Goal: Task Accomplishment & Management: Manage account settings

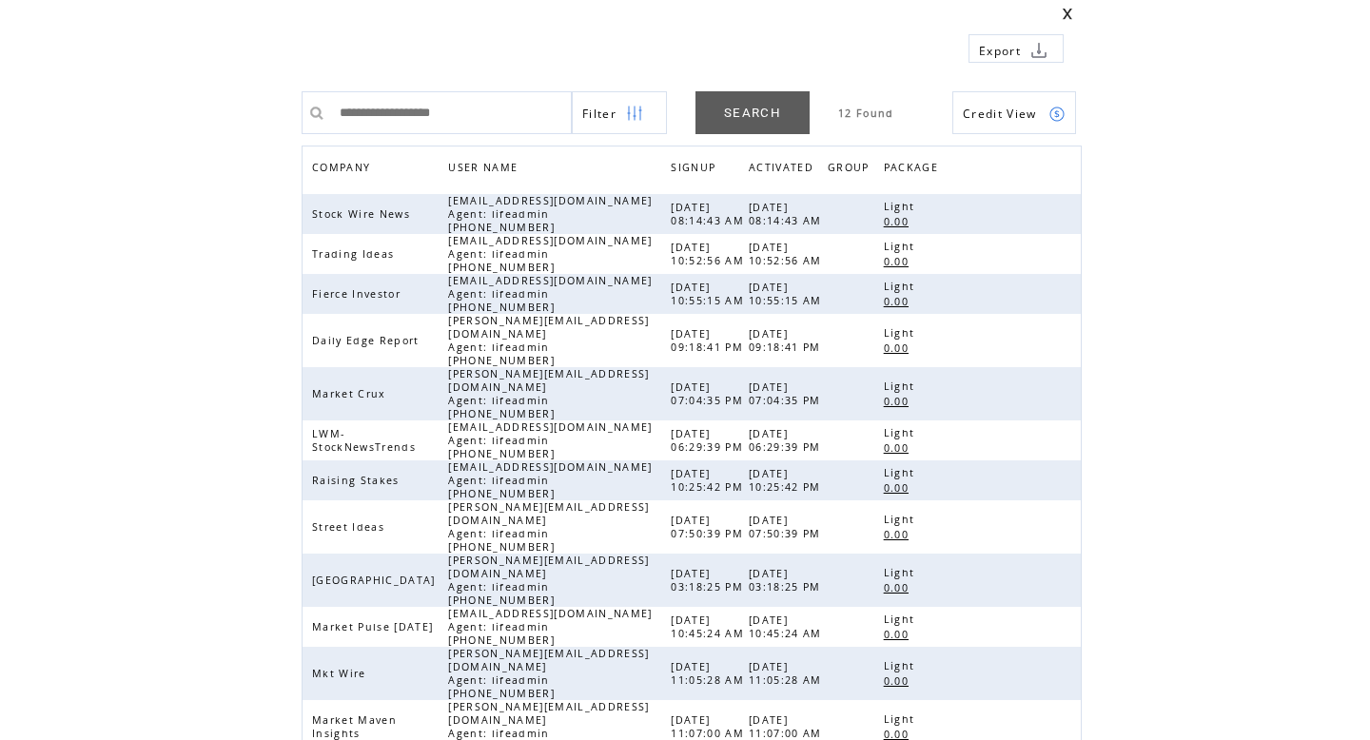
scroll to position [96, 0]
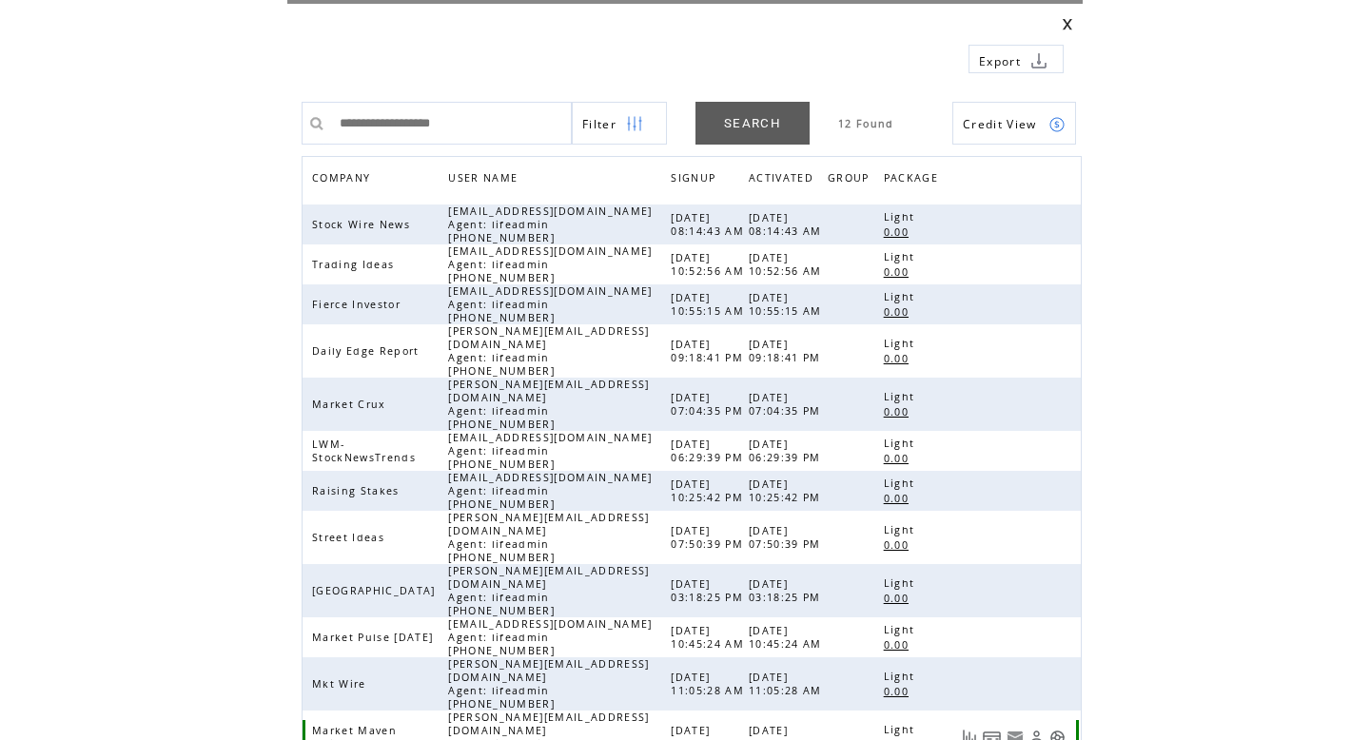
click at [1063, 730] on link at bounding box center [1057, 738] width 16 height 16
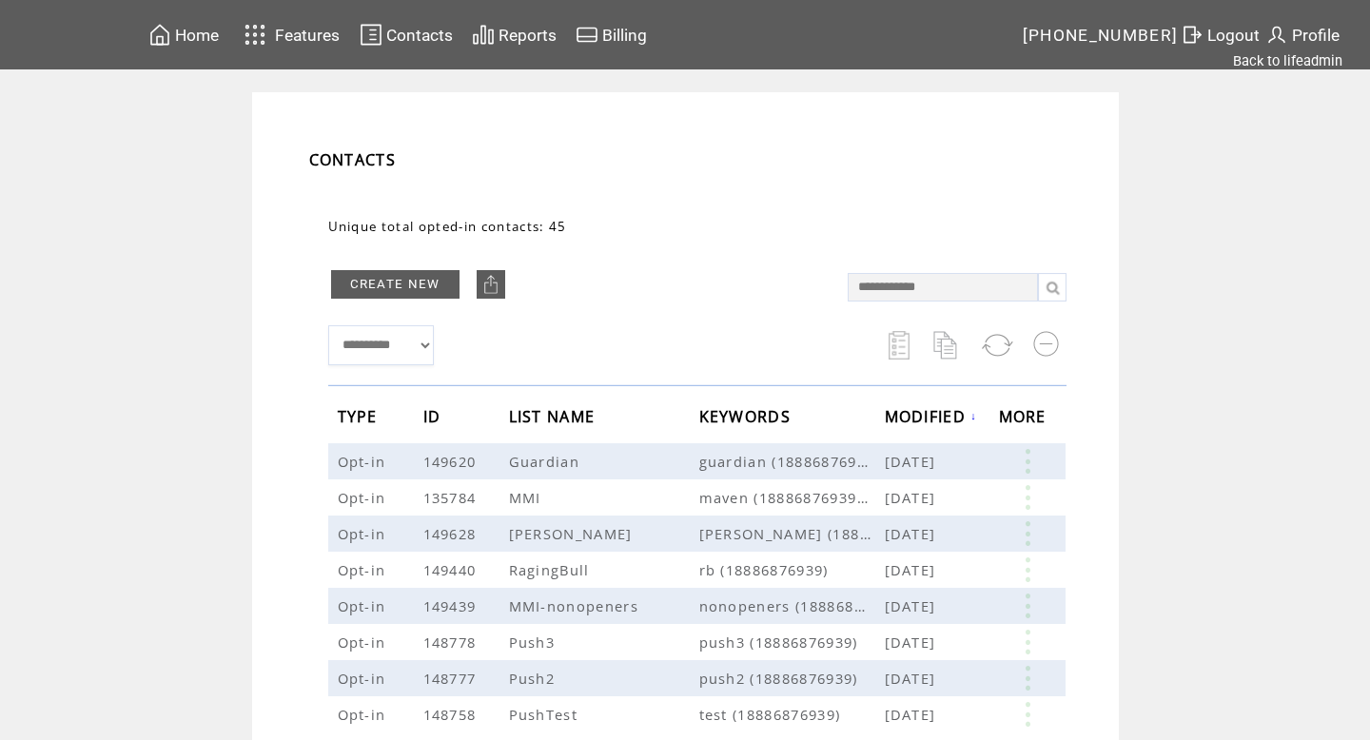
scroll to position [163, 0]
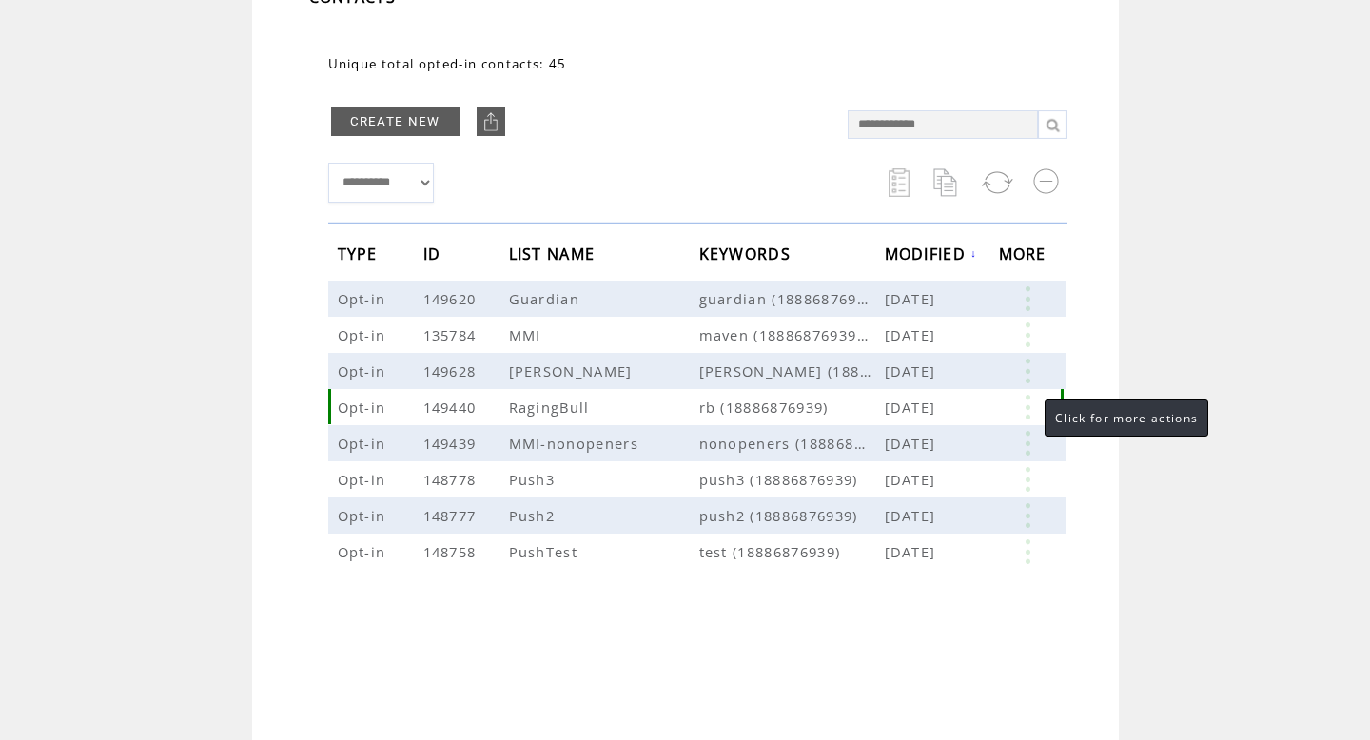
click at [1025, 411] on link at bounding box center [1027, 407] width 57 height 25
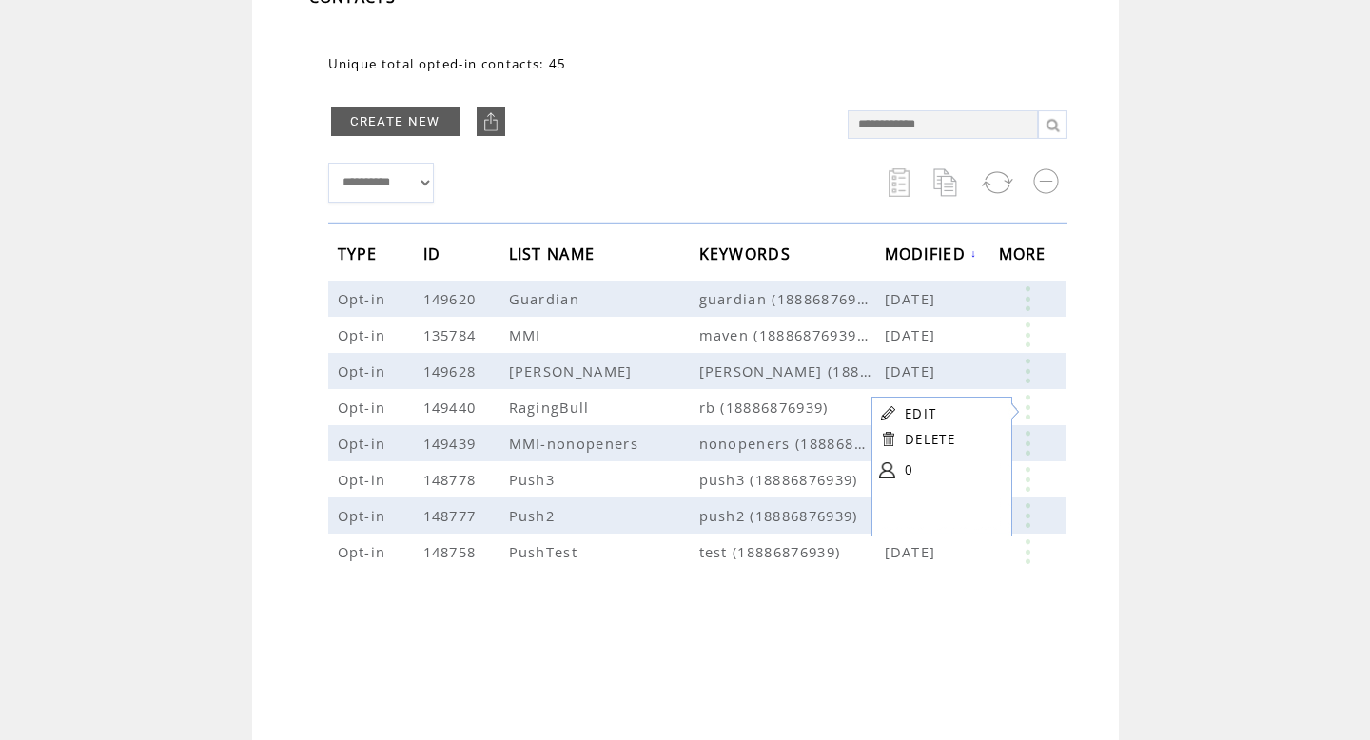
click at [890, 468] on link at bounding box center [887, 470] width 16 height 16
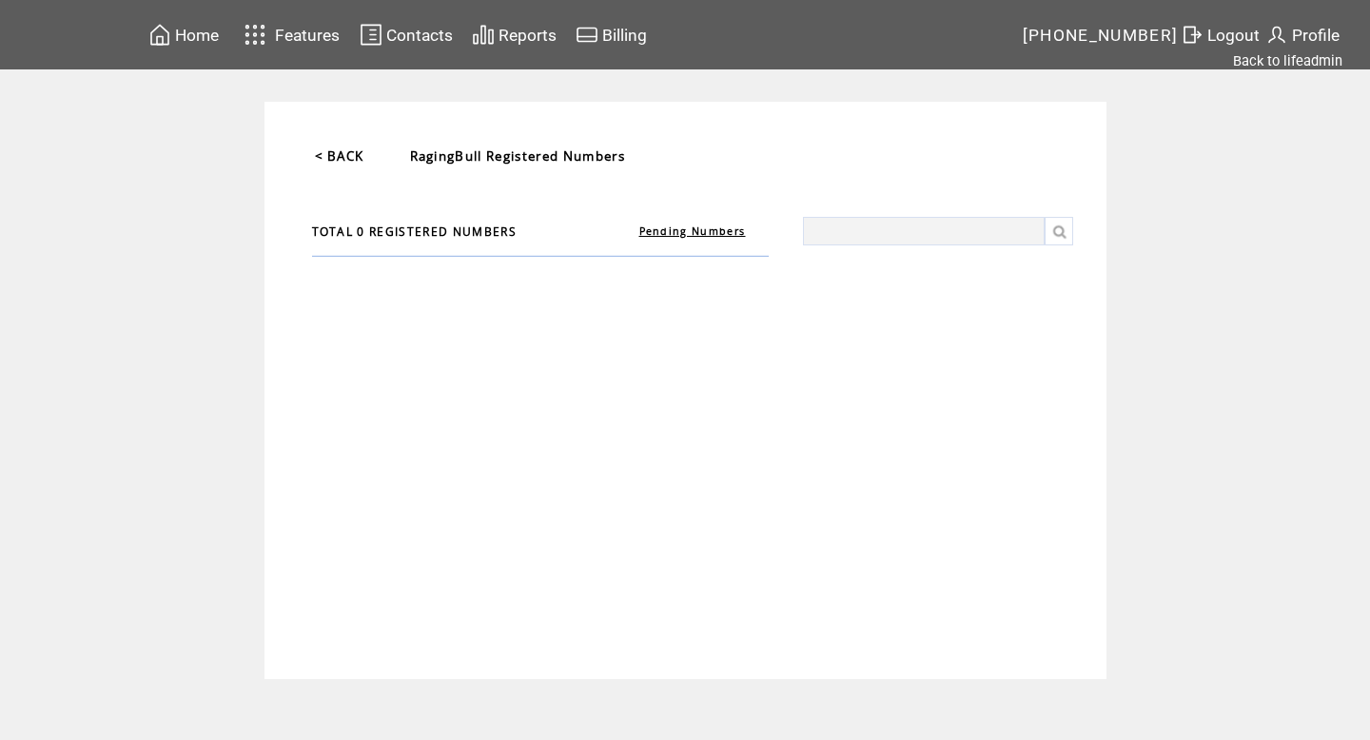
click at [437, 52] on td "Contacts" at bounding box center [398, 34] width 112 height 37
click at [437, 47] on td "Contacts" at bounding box center [419, 35] width 68 height 26
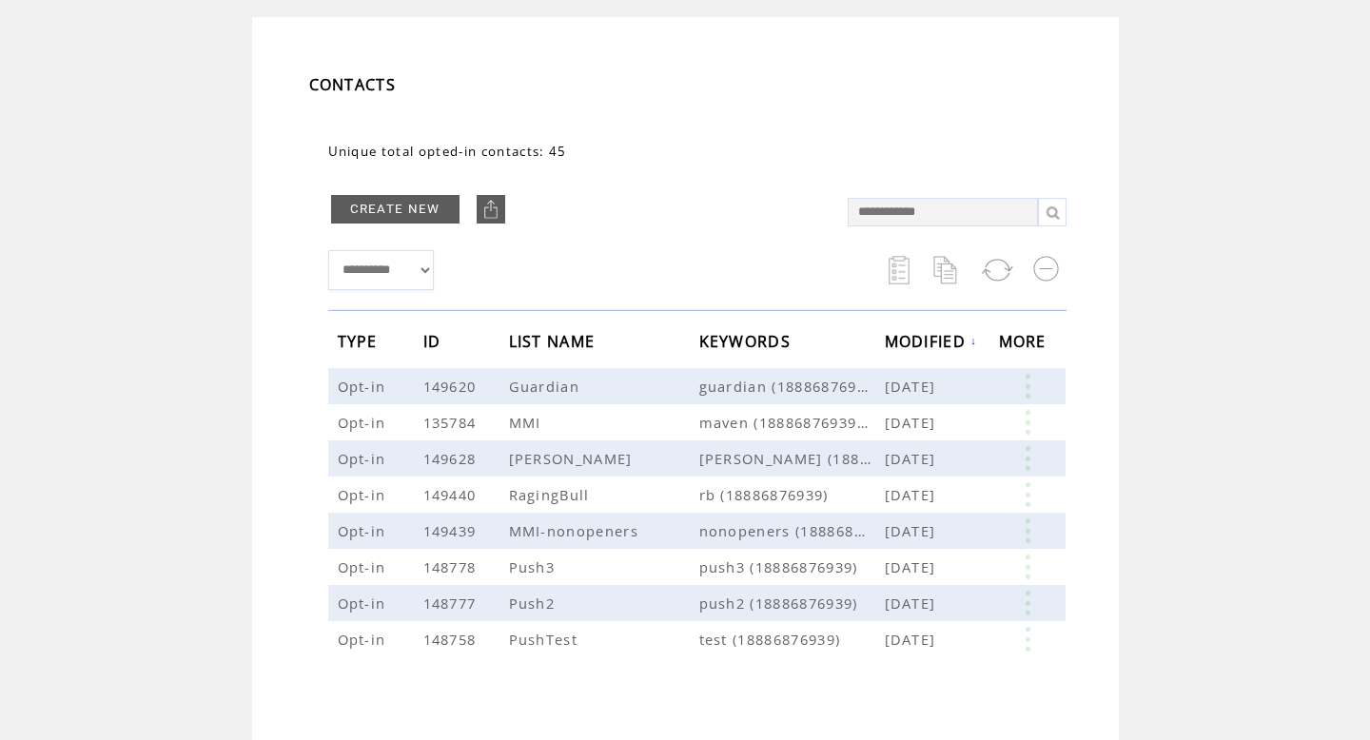
scroll to position [163, 0]
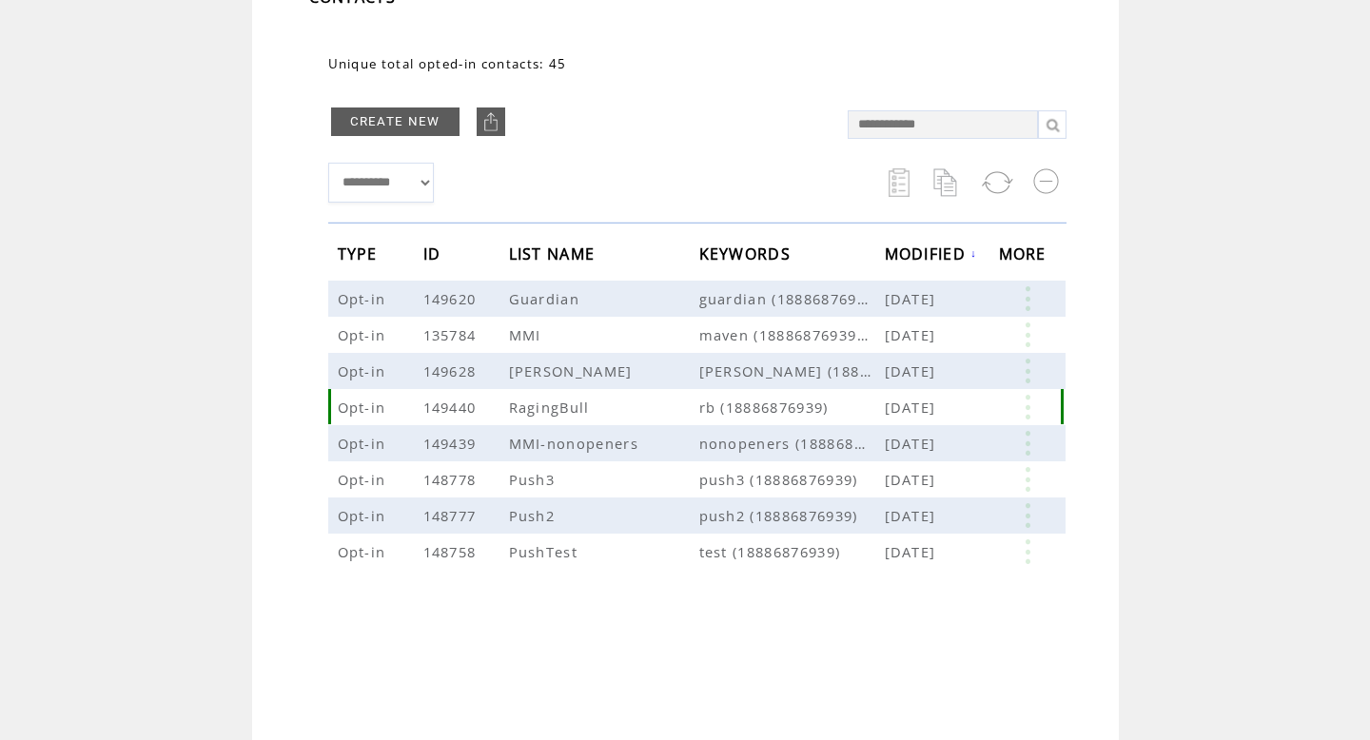
click at [1023, 402] on link at bounding box center [1027, 407] width 57 height 25
click at [918, 405] on link "EDIT" at bounding box center [917, 405] width 31 height 17
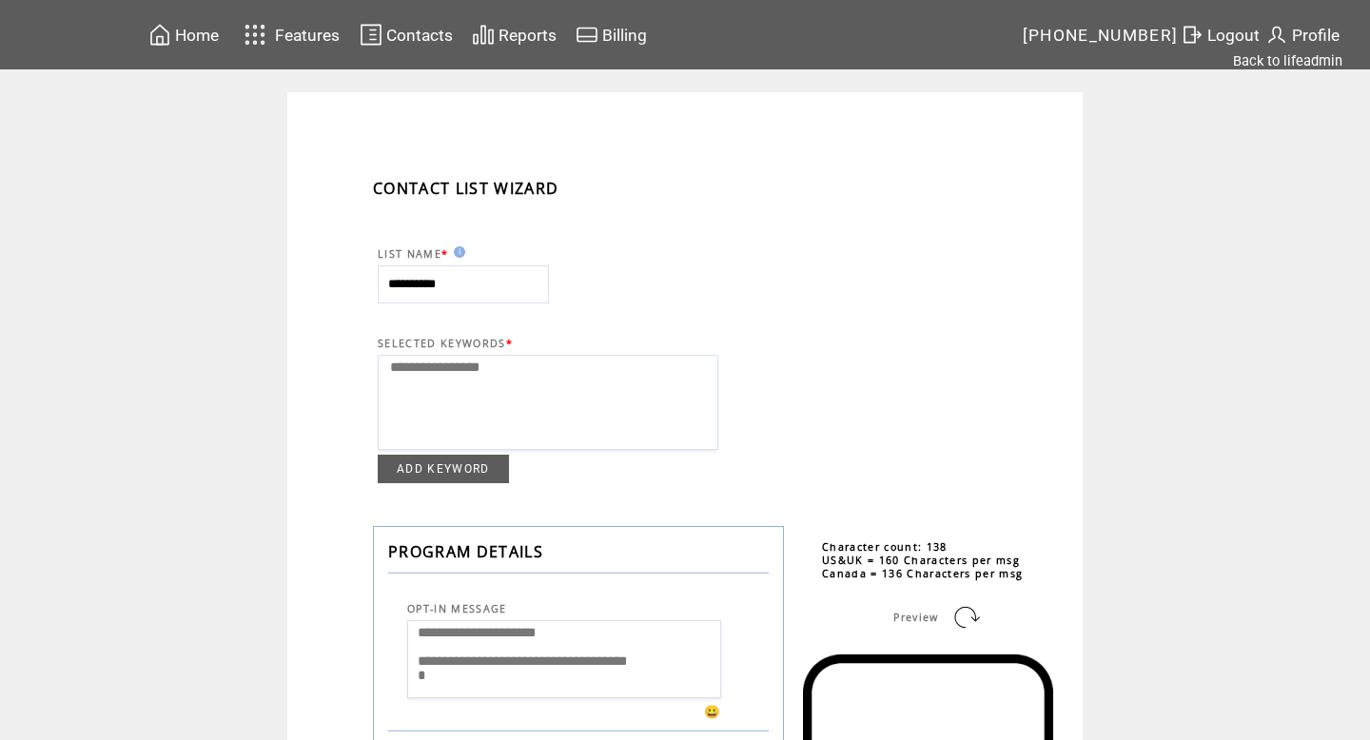
select select
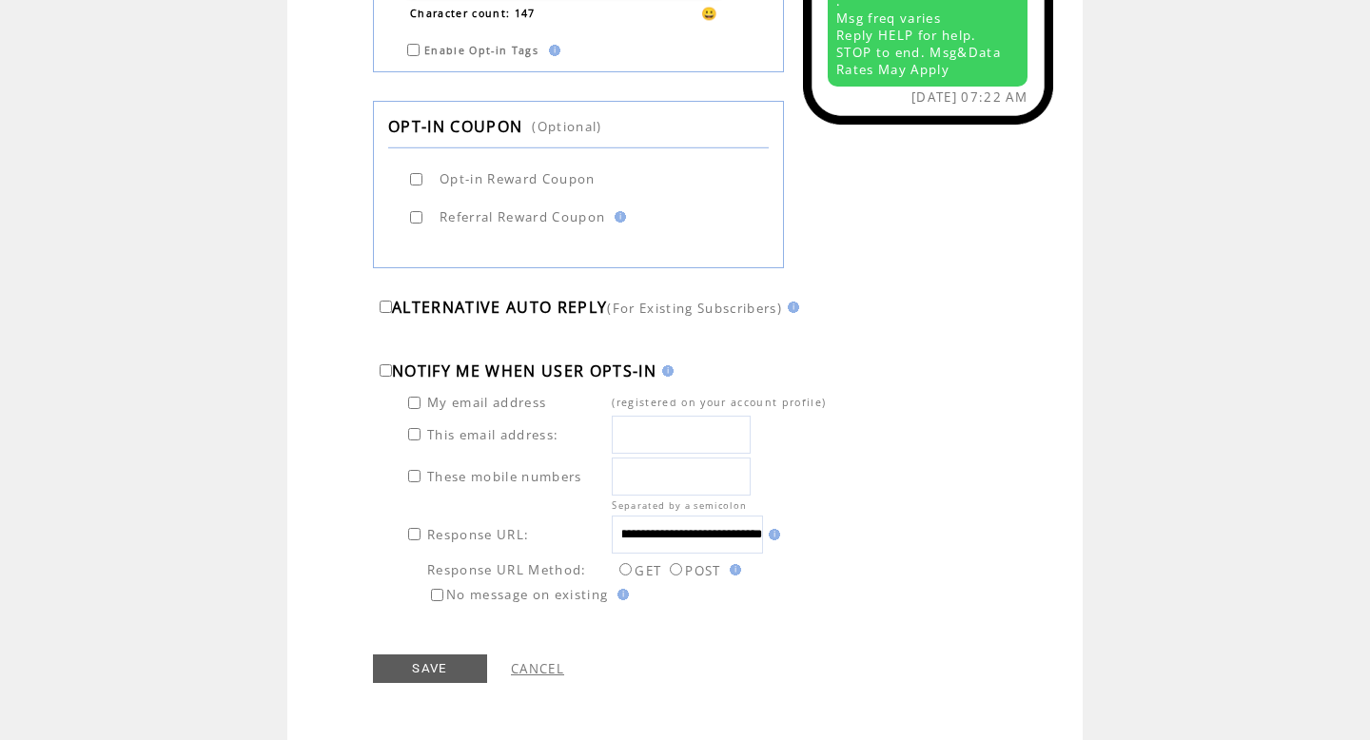
scroll to position [0, 378]
drag, startPoint x: 694, startPoint y: 531, endPoint x: 798, endPoint y: 540, distance: 104.1
click at [798, 540] on td "**********" at bounding box center [719, 535] width 216 height 40
click at [717, 543] on input "**********" at bounding box center [687, 535] width 151 height 38
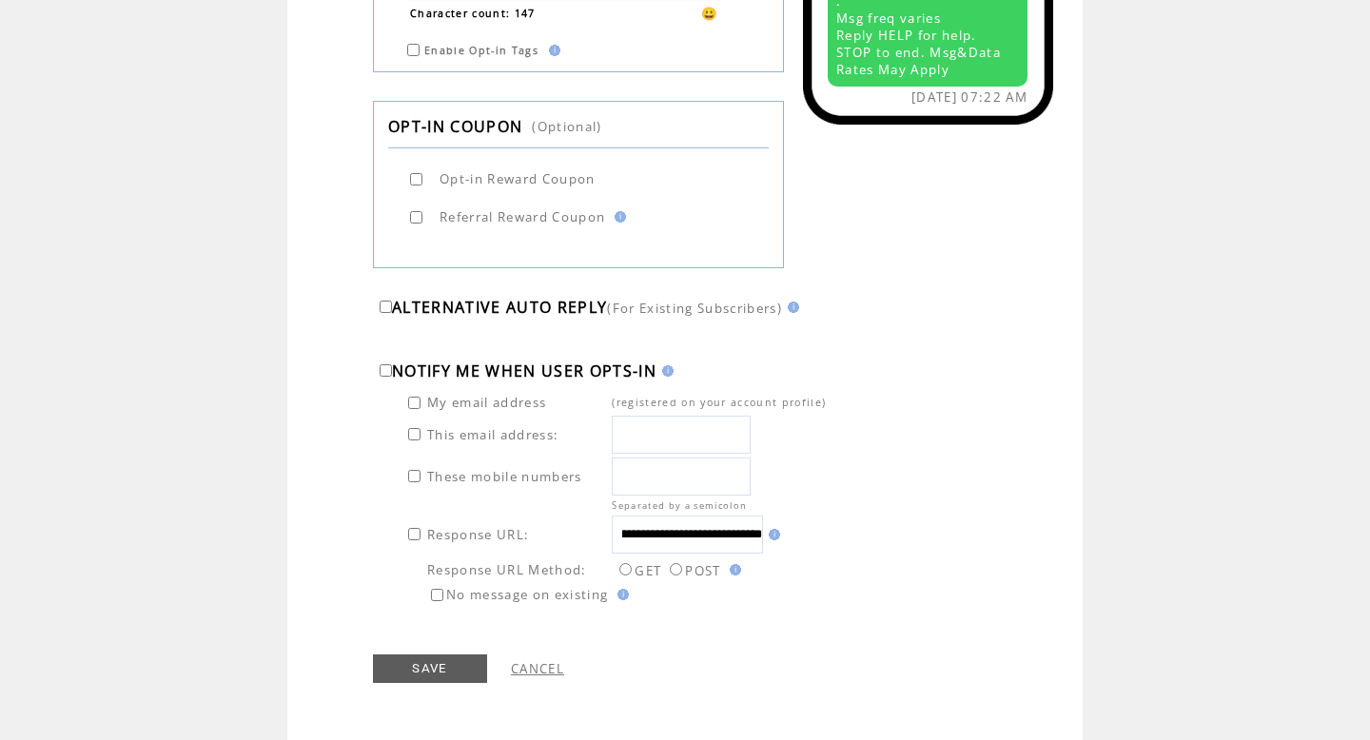
scroll to position [0, 0]
click at [847, 595] on div "**********" at bounding box center [727, 499] width 652 height 216
click at [556, 674] on link "CANCEL" at bounding box center [537, 668] width 53 height 17
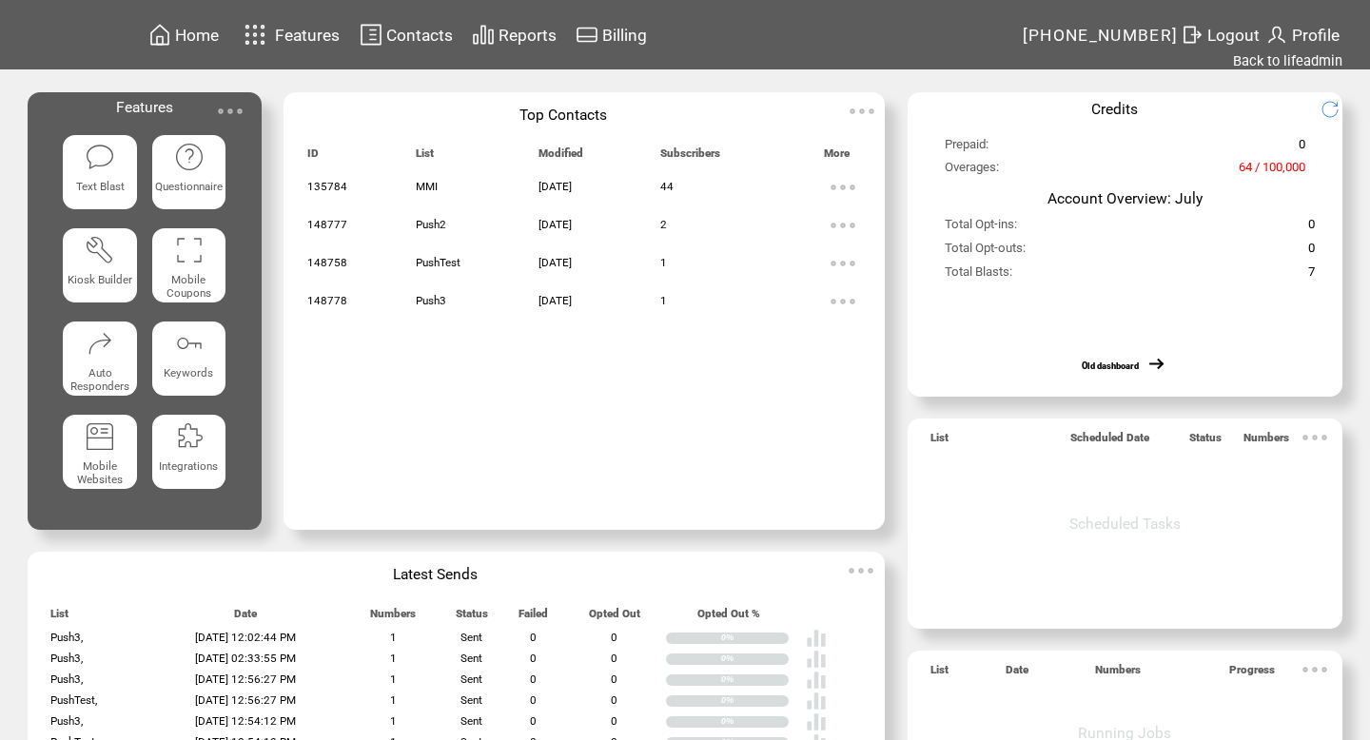
click at [429, 47] on td "Contacts" at bounding box center [419, 35] width 68 height 26
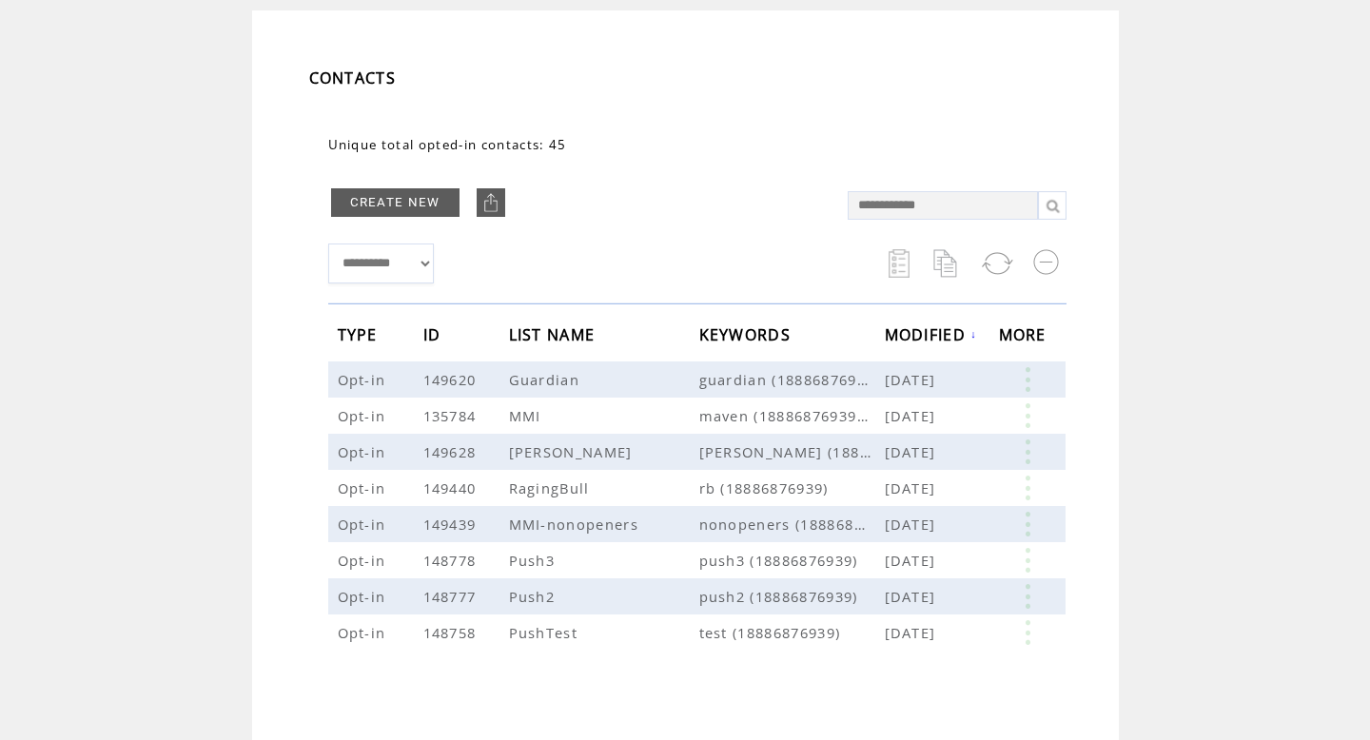
scroll to position [85, 0]
click at [1026, 479] on link at bounding box center [1027, 485] width 57 height 25
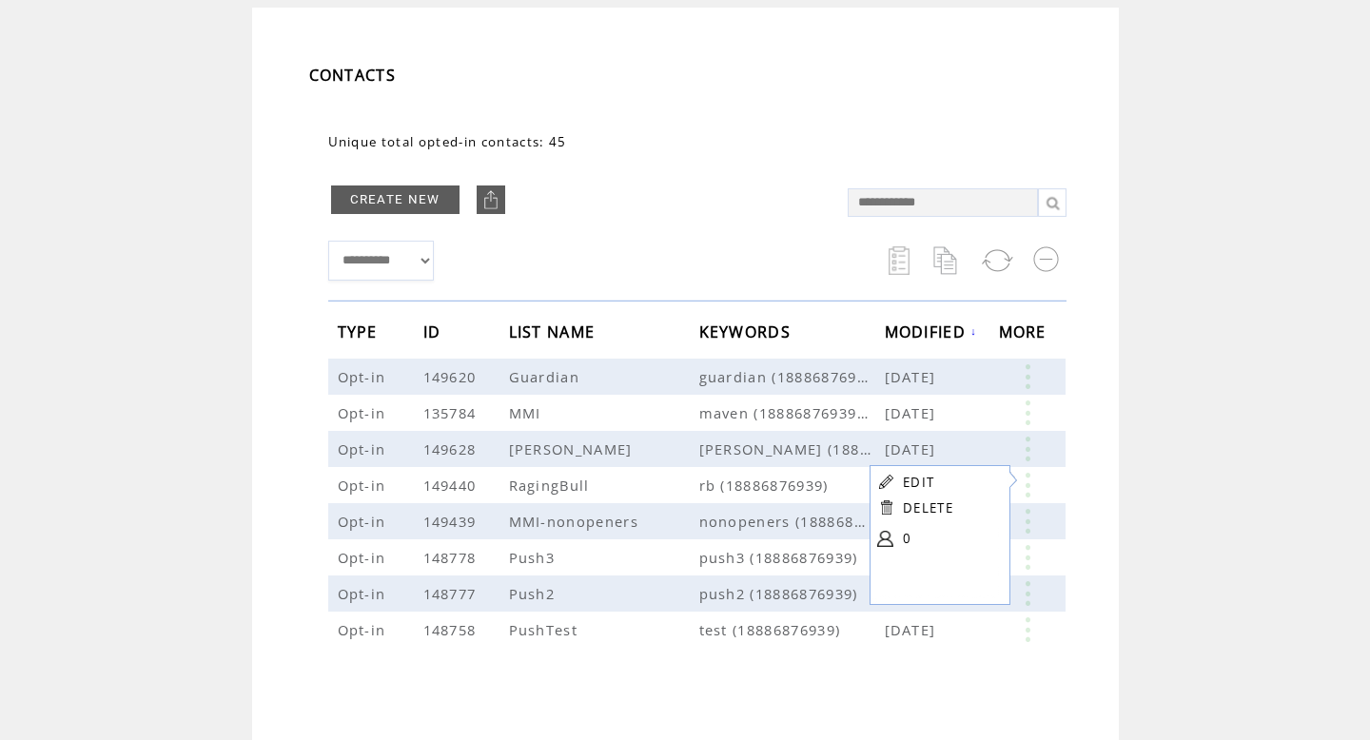
click at [912, 484] on link "EDIT" at bounding box center [918, 482] width 31 height 17
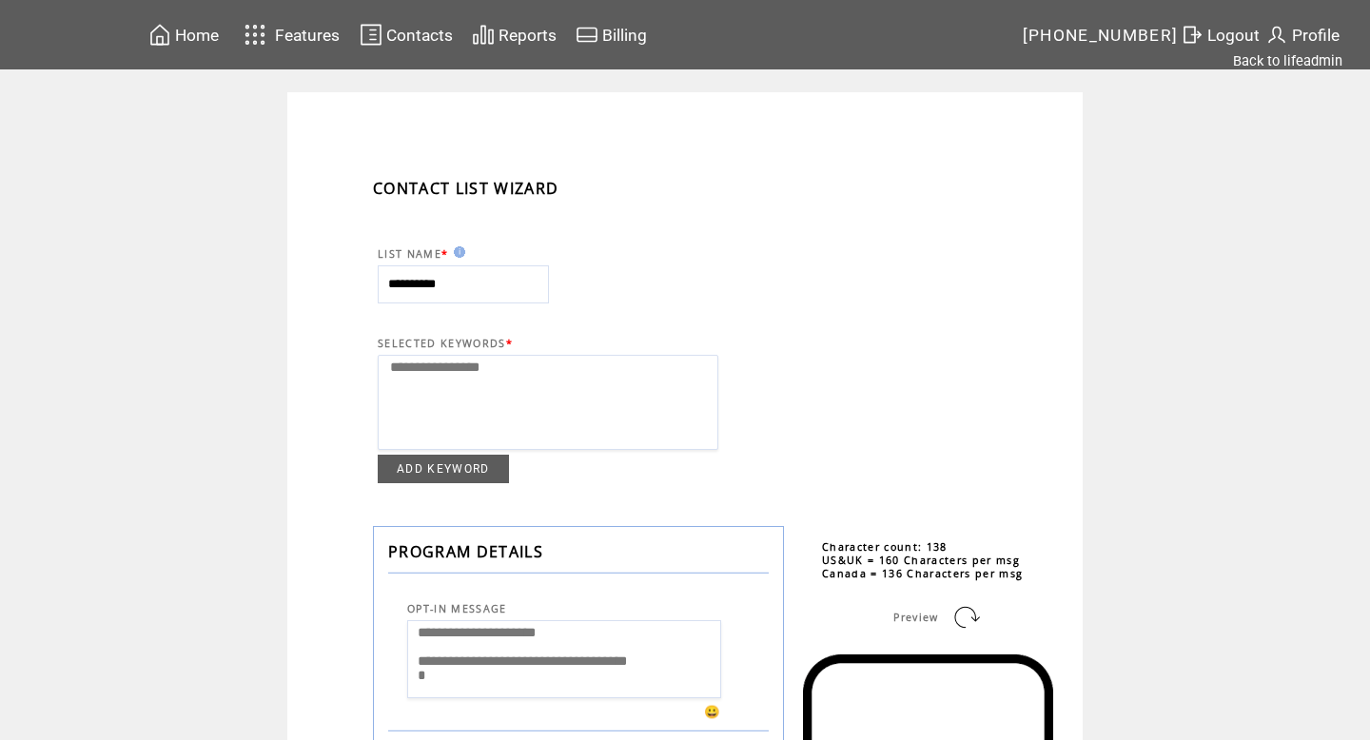
select select
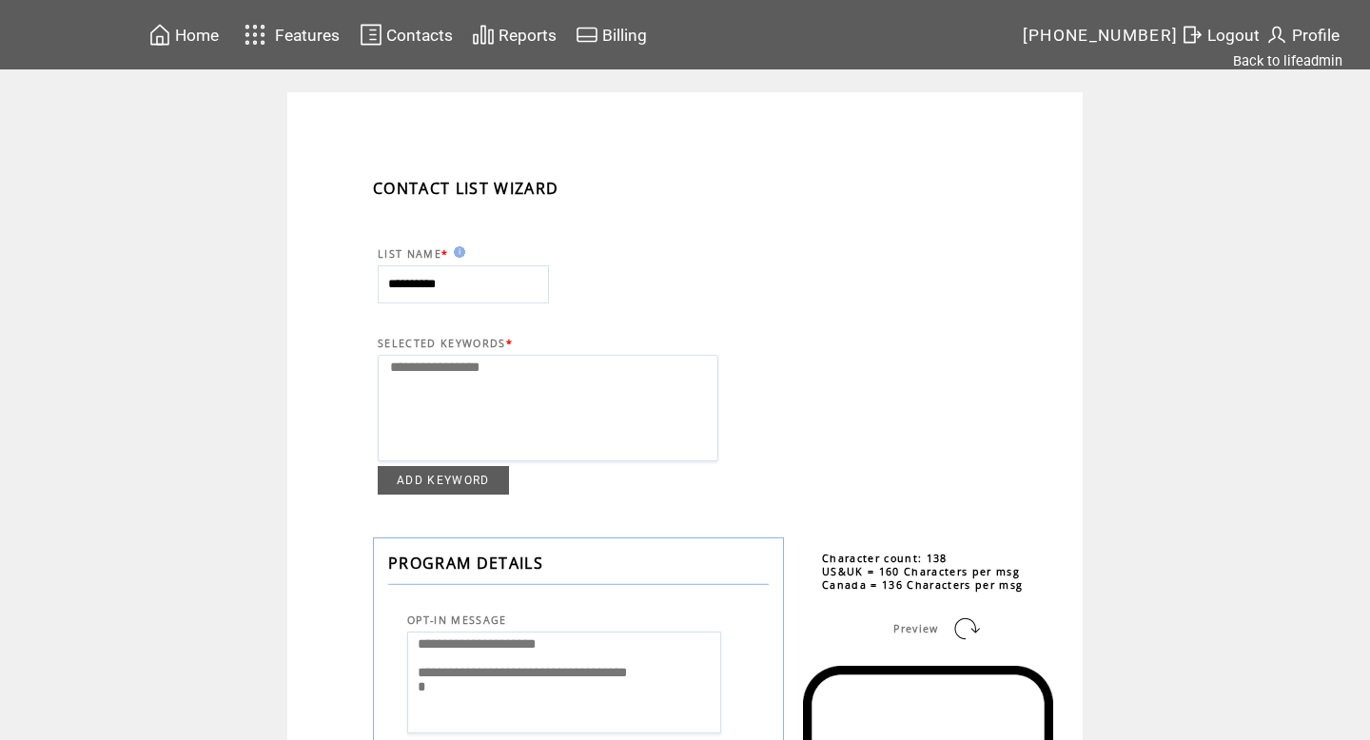
click at [396, 29] on span "Contacts" at bounding box center [419, 35] width 67 height 19
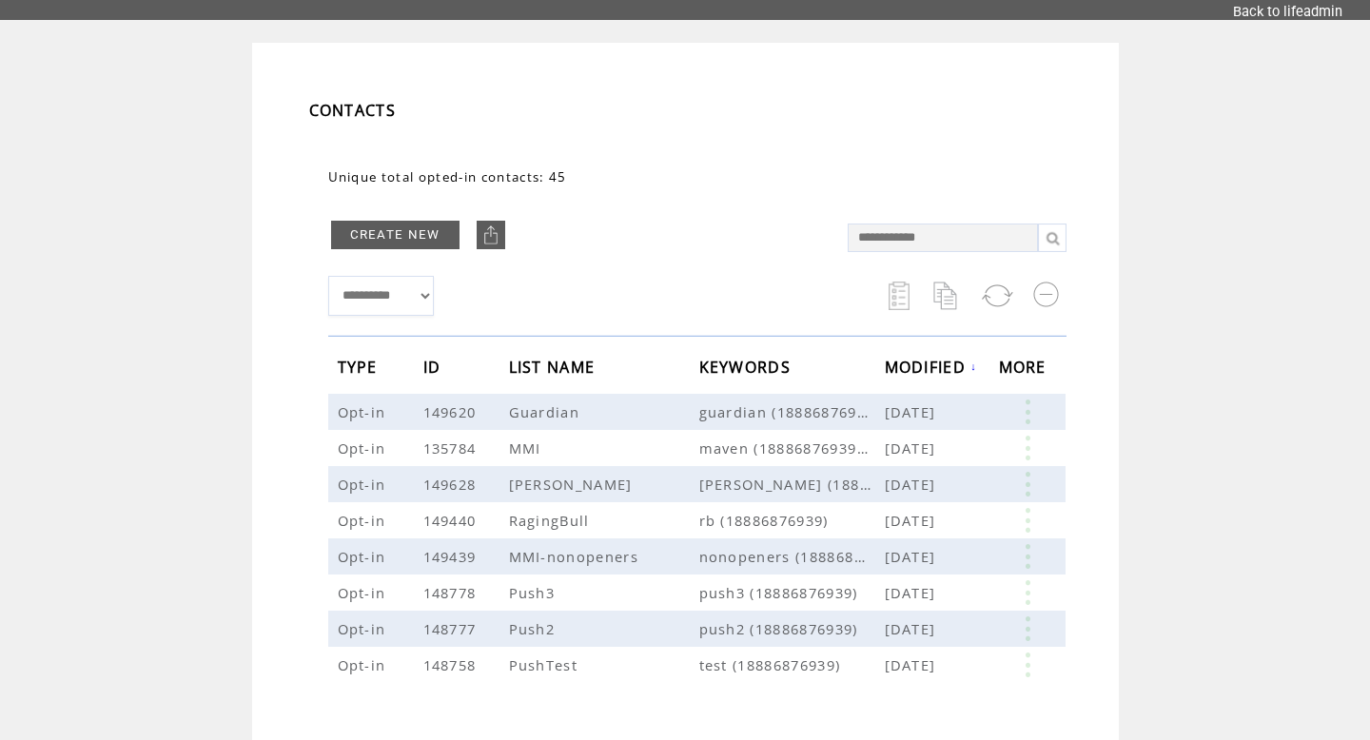
scroll to position [69, 0]
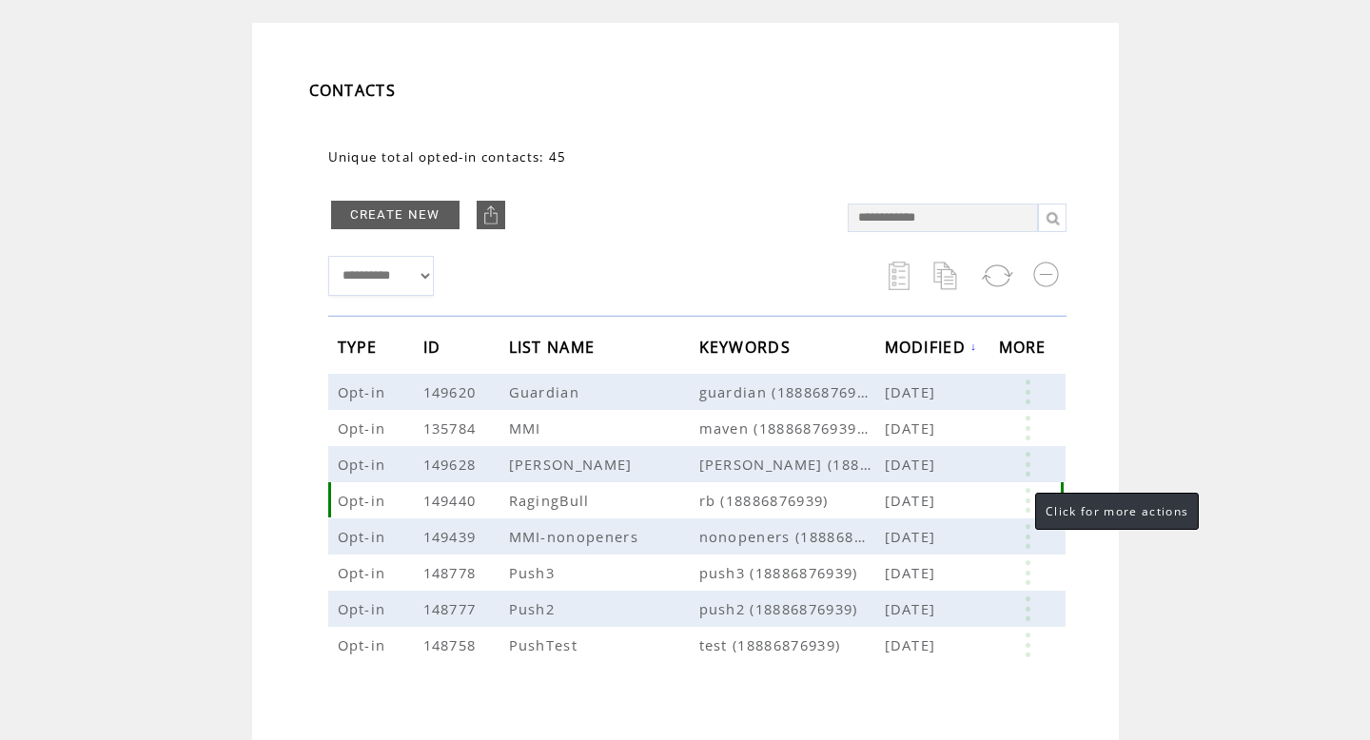
click at [1016, 498] on link at bounding box center [1027, 500] width 57 height 25
click at [1022, 497] on link at bounding box center [1027, 500] width 57 height 25
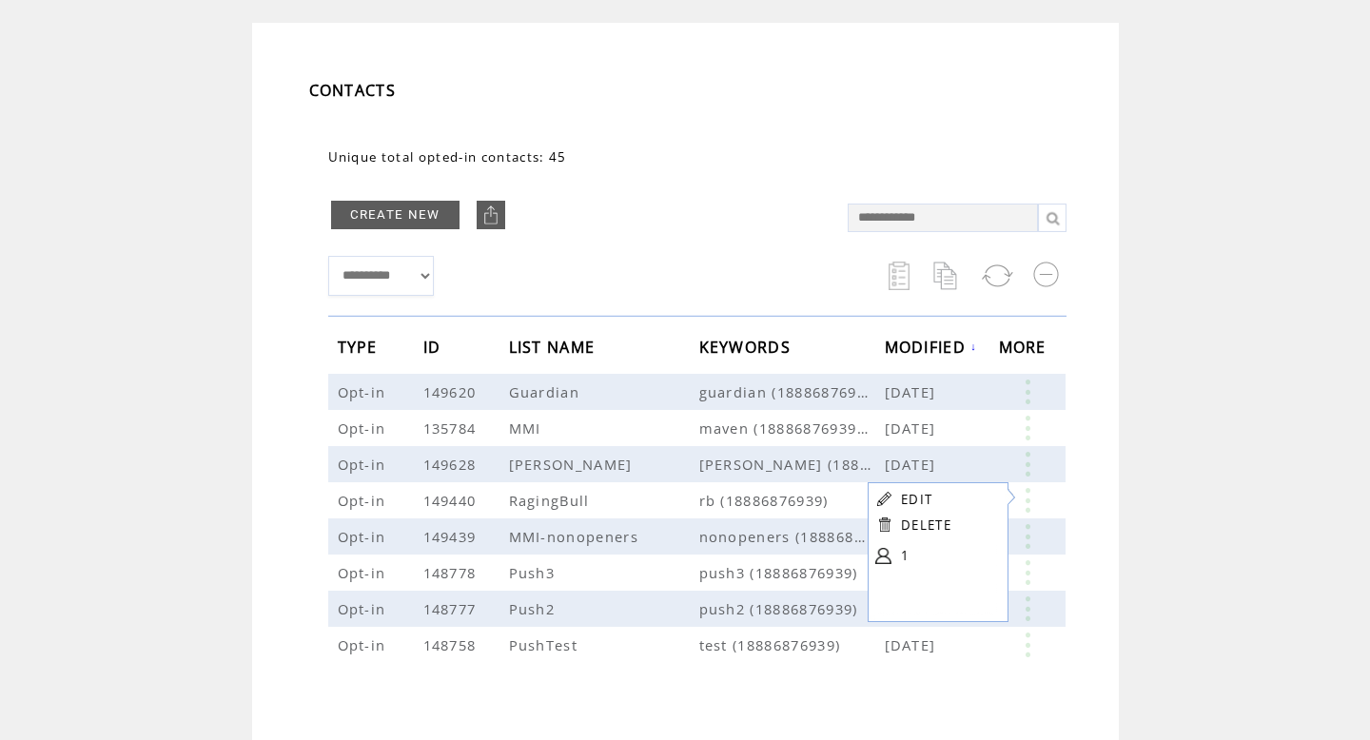
click at [922, 502] on link "EDIT" at bounding box center [916, 499] width 31 height 17
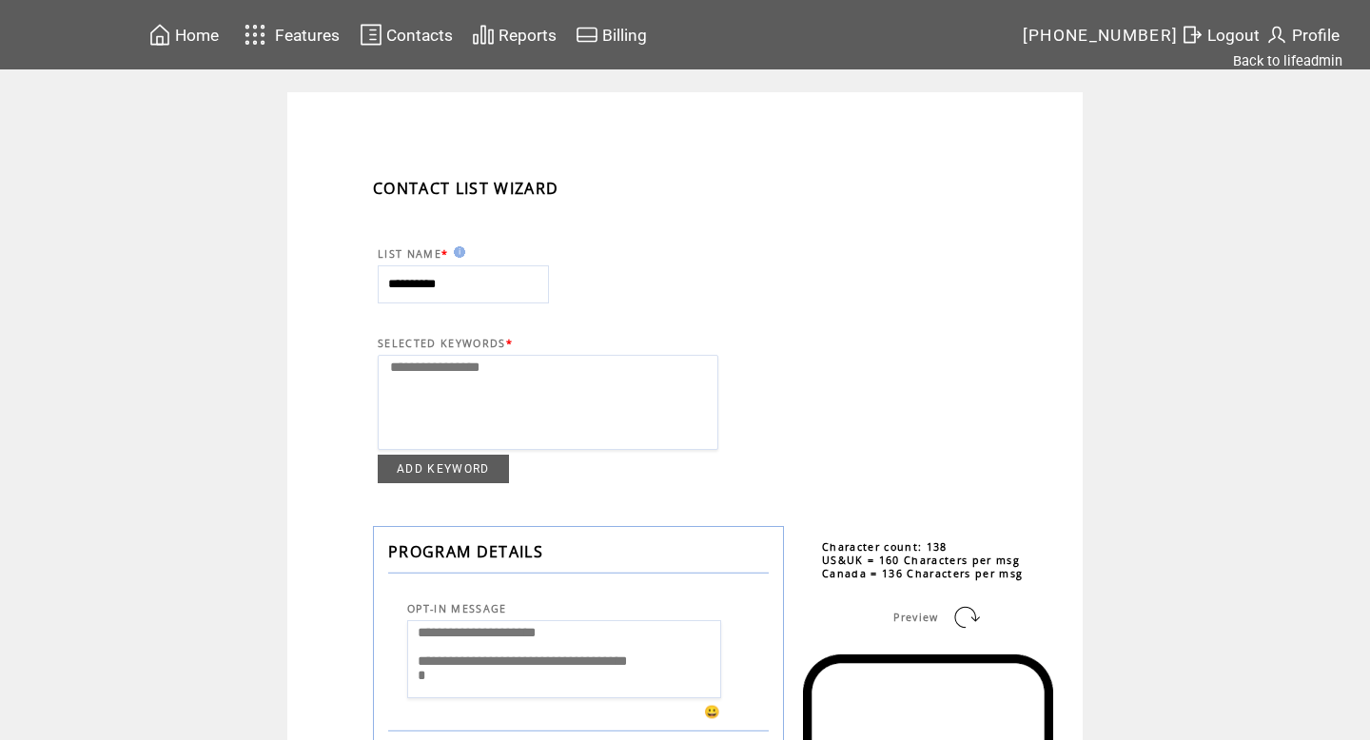
select select
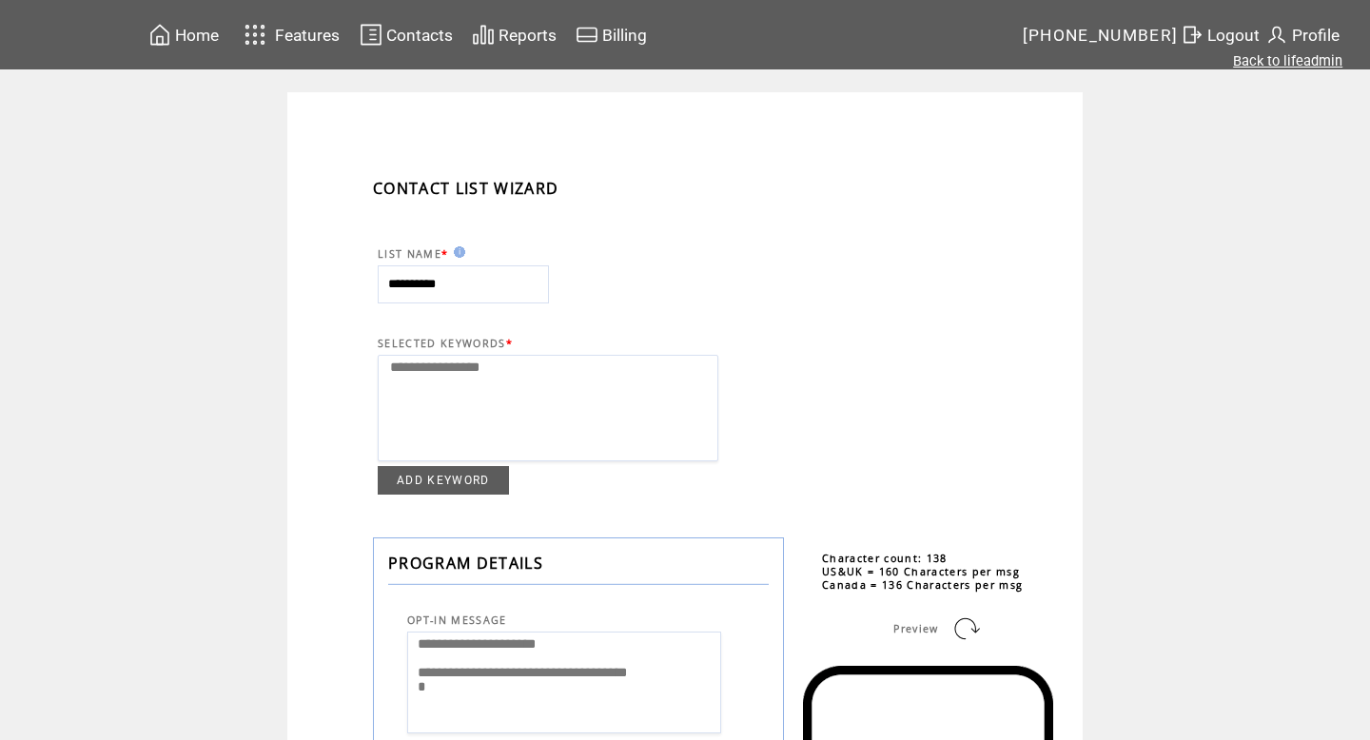
click at [1256, 68] on link "Back to lifeadmin" at bounding box center [1287, 60] width 109 height 17
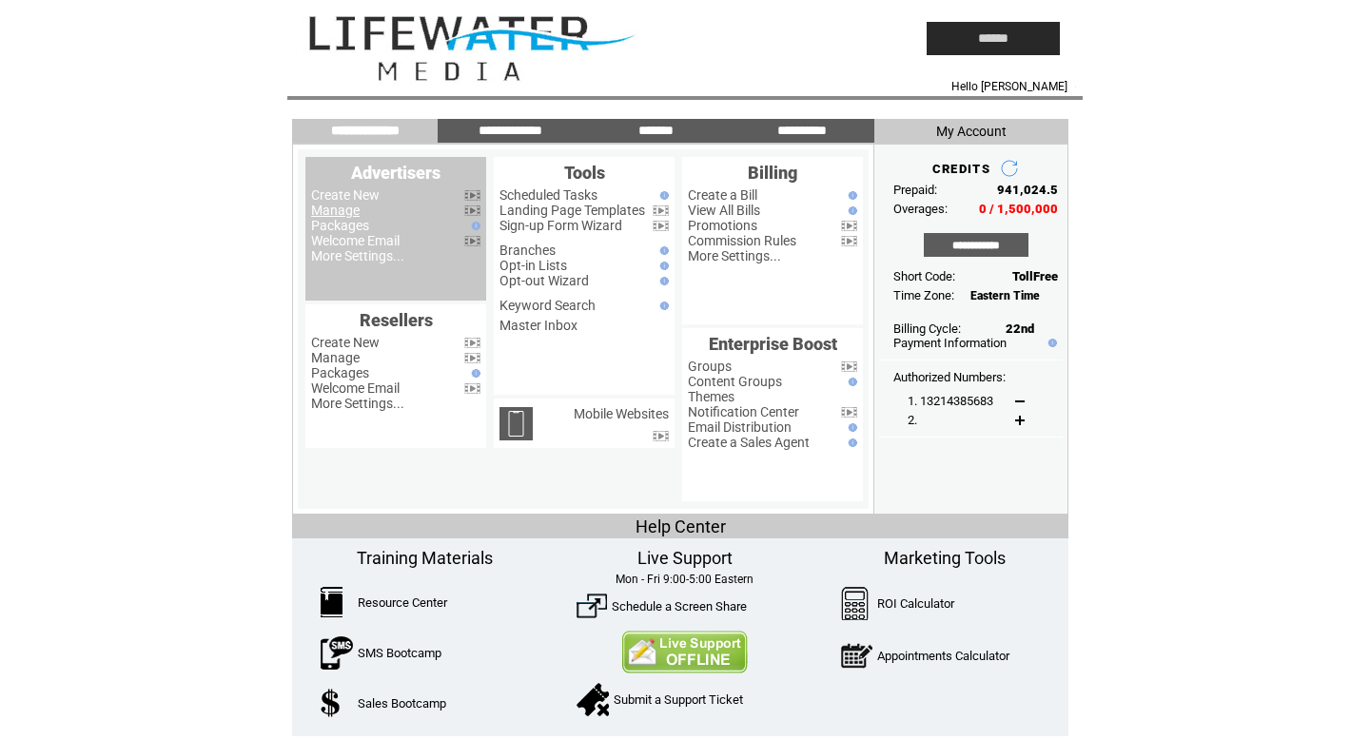
click at [341, 213] on link "Manage" at bounding box center [335, 210] width 49 height 15
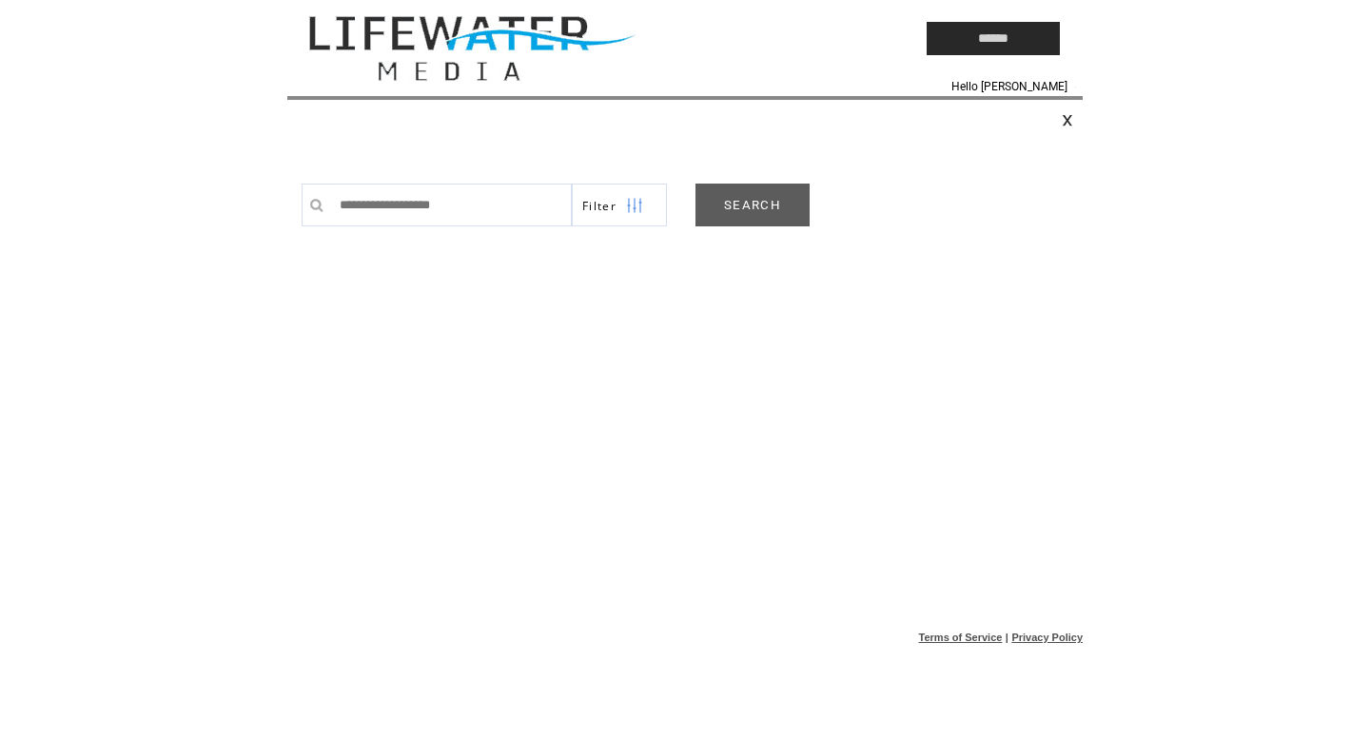
click at [745, 196] on link "SEARCH" at bounding box center [752, 205] width 114 height 43
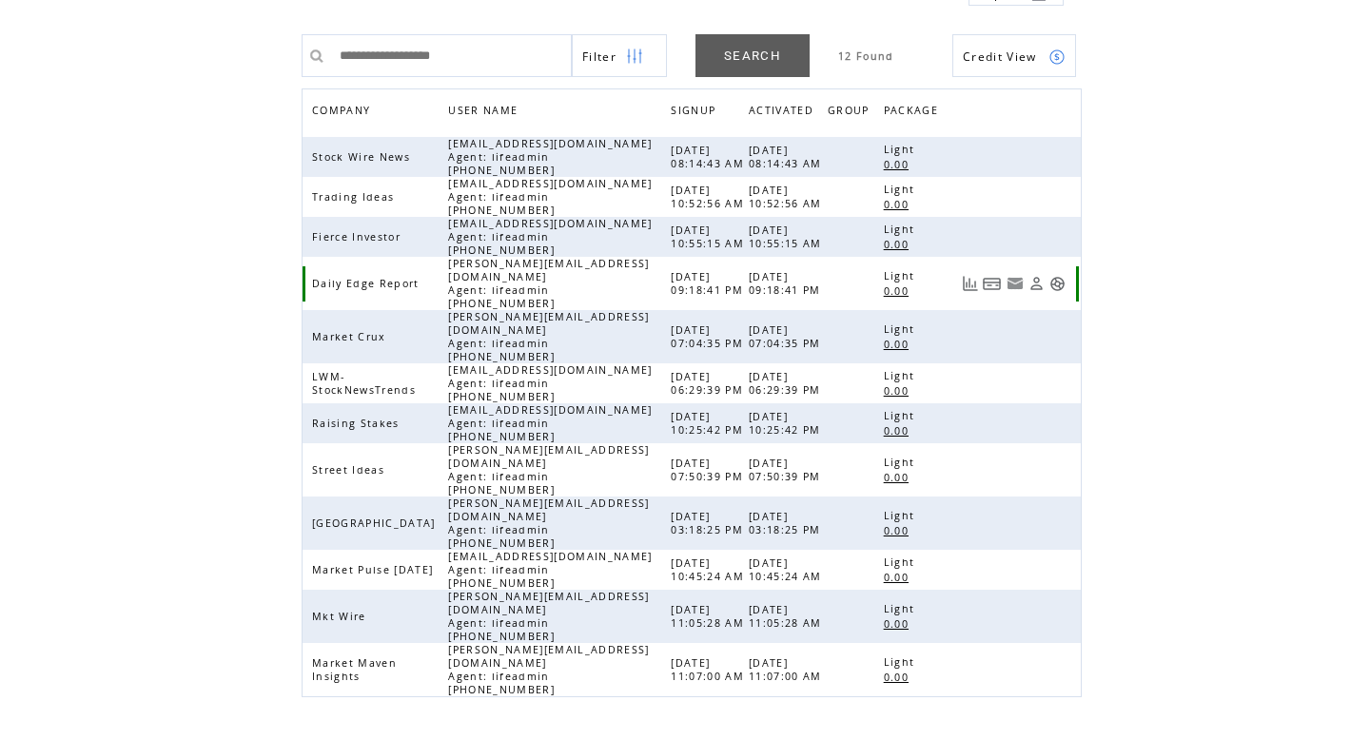
click at [1057, 286] on link at bounding box center [1057, 284] width 16 height 16
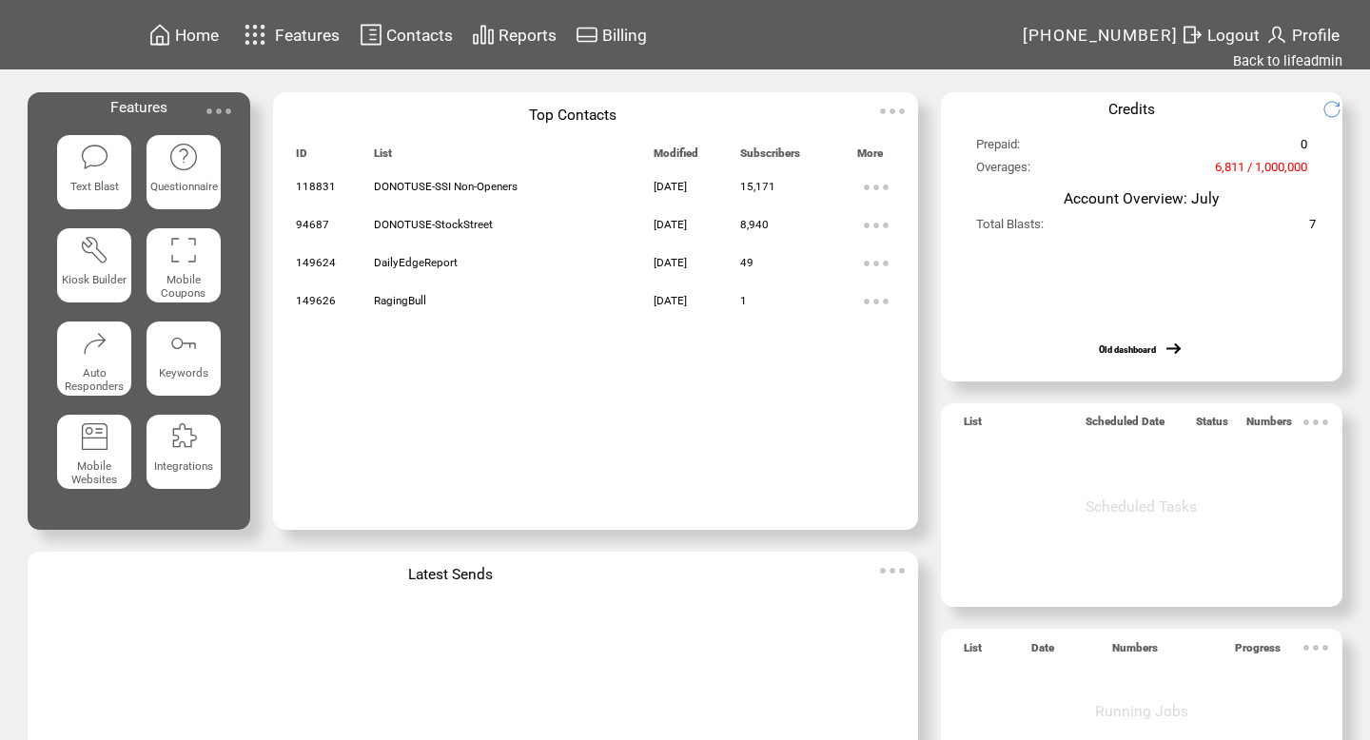
click at [449, 31] on span "Contacts" at bounding box center [419, 35] width 67 height 19
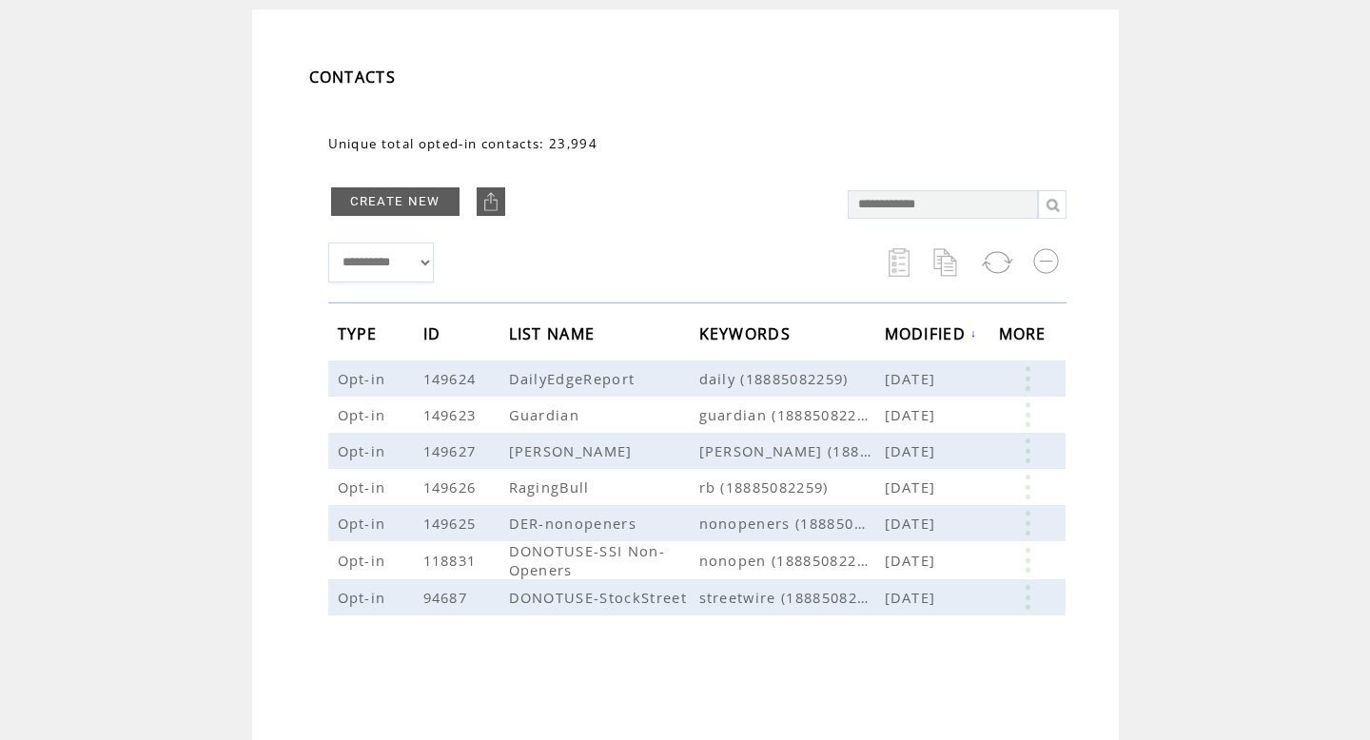
scroll to position [116, 0]
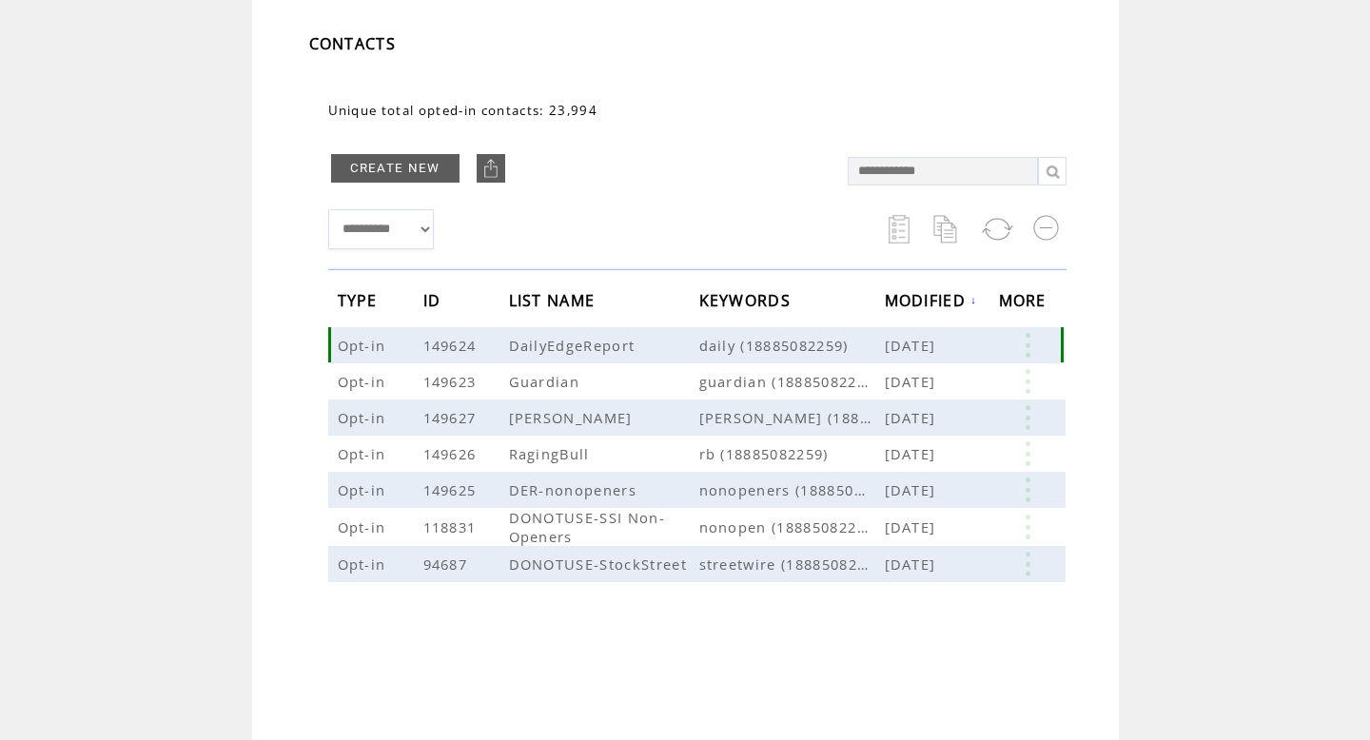
click at [791, 346] on span "daily (18885082259)" at bounding box center [791, 345] width 185 height 19
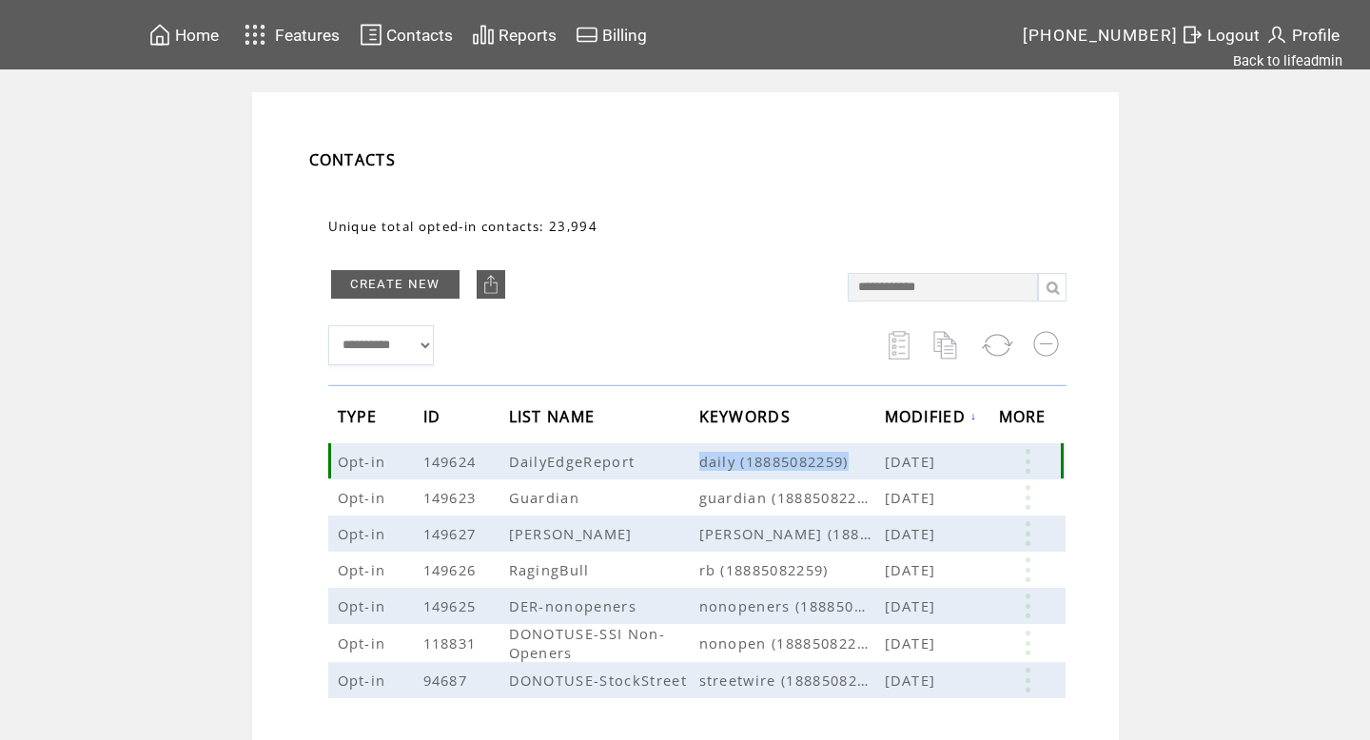
click at [1021, 461] on link at bounding box center [1027, 461] width 57 height 25
click at [1030, 459] on link at bounding box center [1027, 461] width 57 height 25
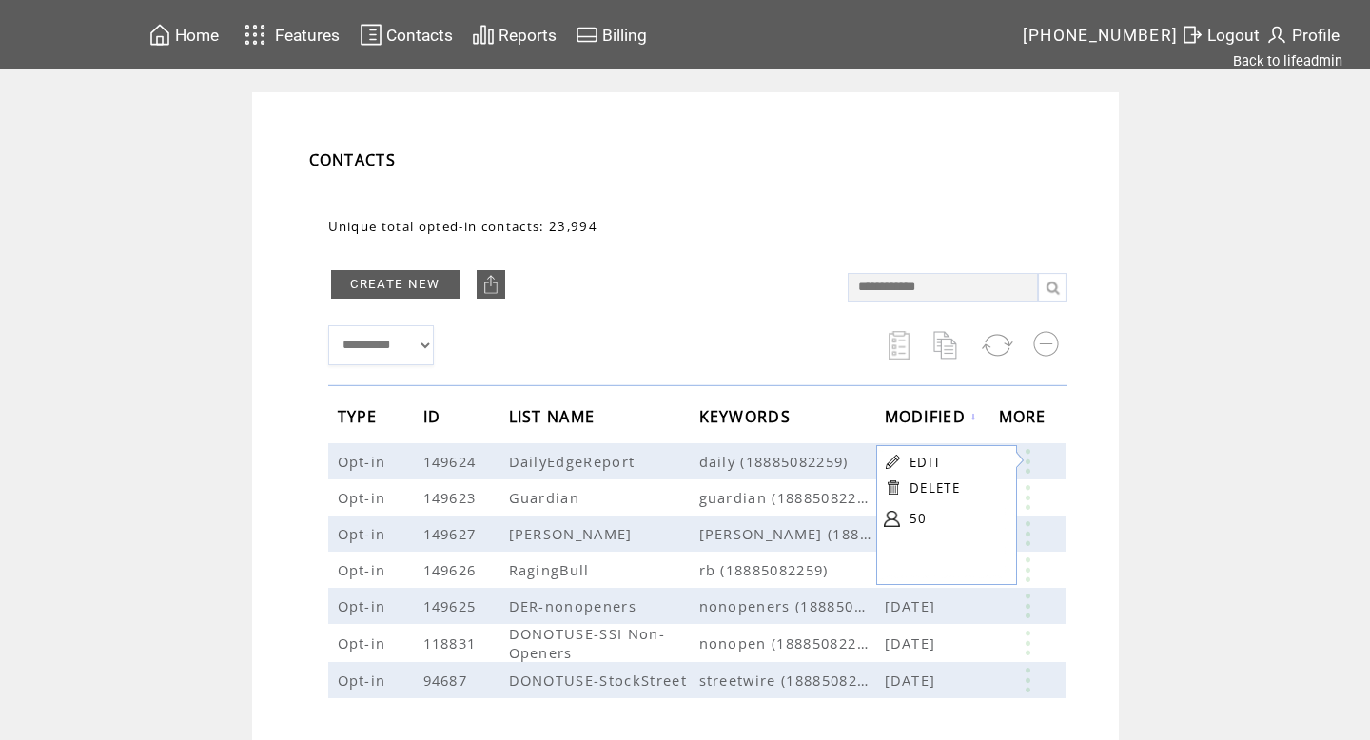
click at [718, 314] on td at bounding box center [578, 311] width 500 height 10
click at [1256, 53] on link "Back to lifeadmin" at bounding box center [1287, 60] width 109 height 17
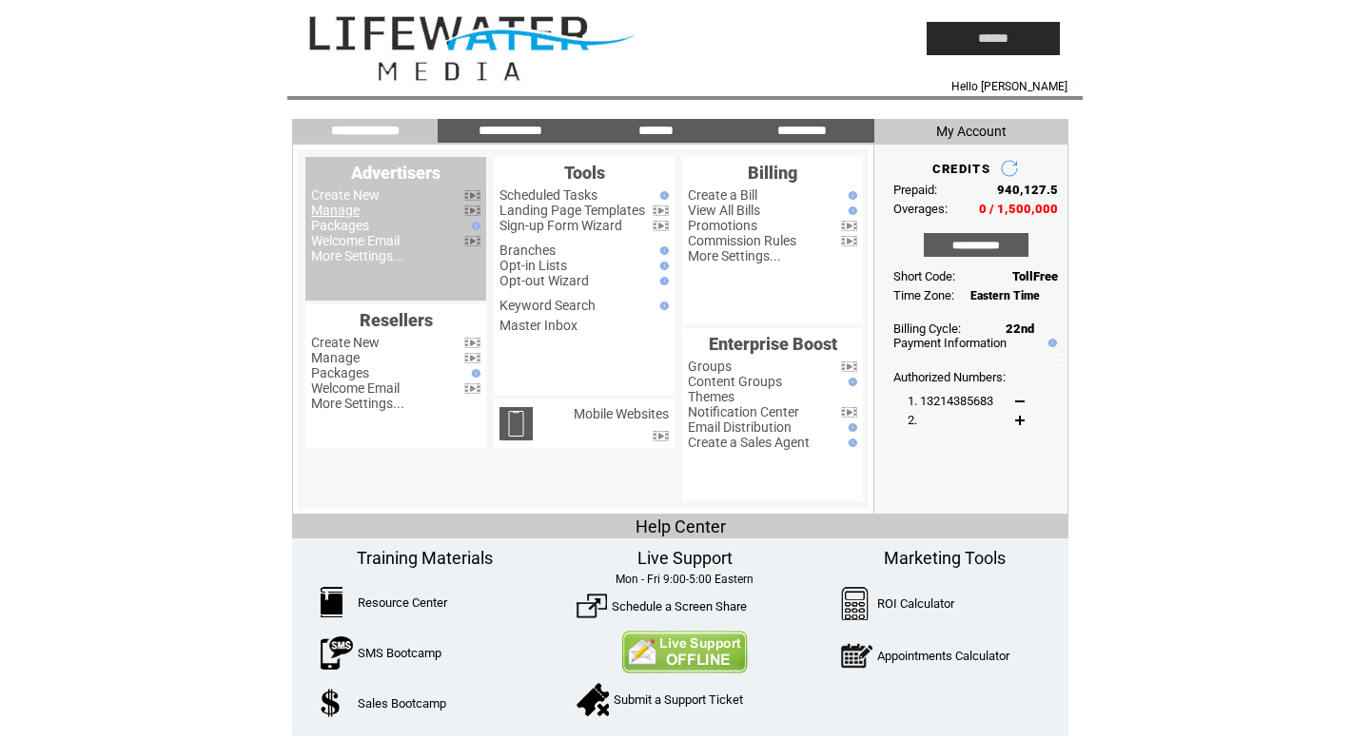
click at [334, 209] on link "Manage" at bounding box center [335, 210] width 49 height 15
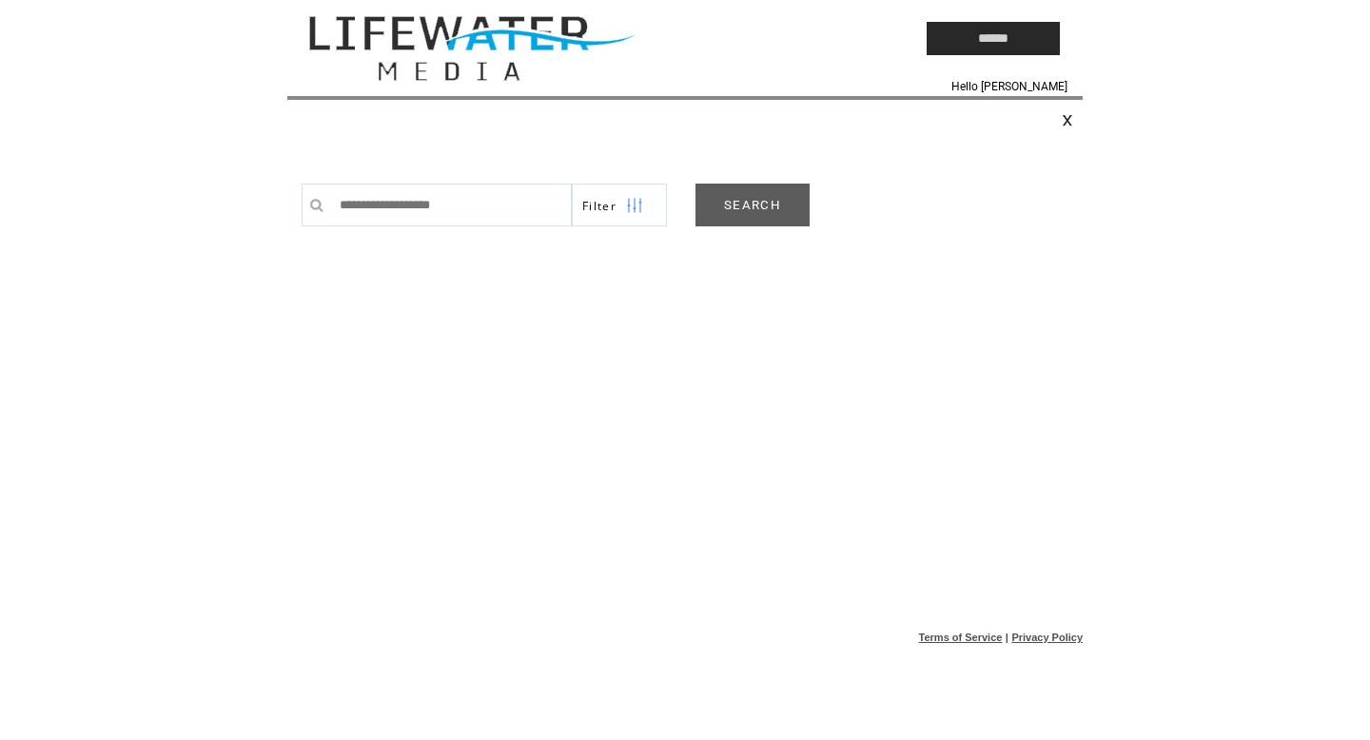
click at [728, 212] on link "SEARCH" at bounding box center [752, 205] width 114 height 43
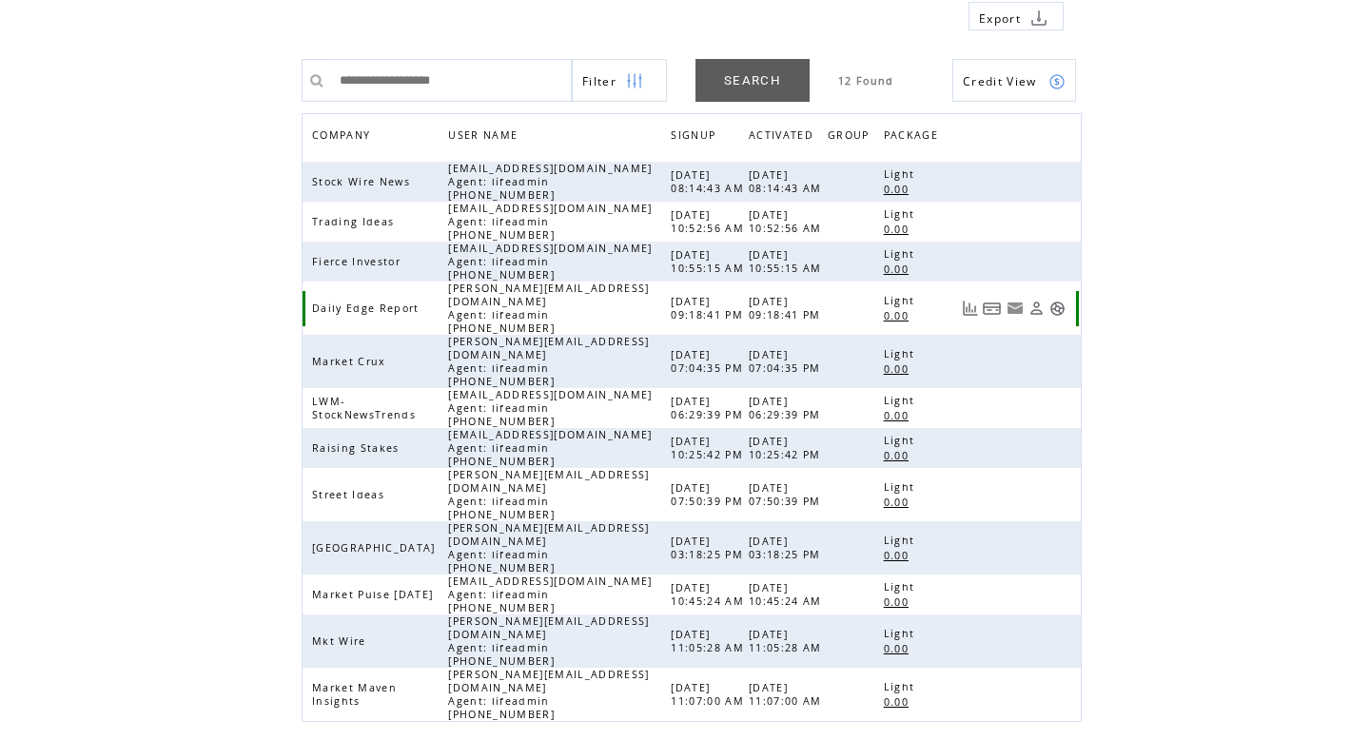
scroll to position [158, 0]
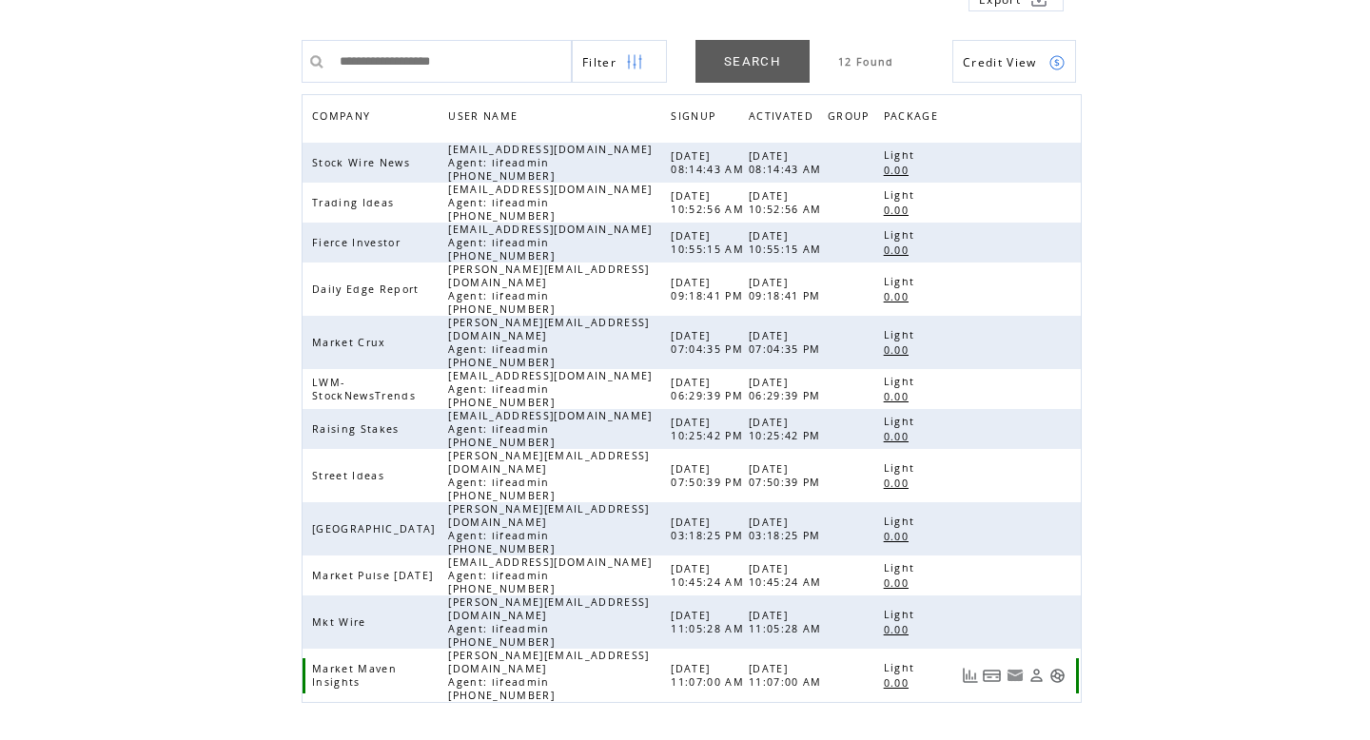
click at [1061, 668] on link at bounding box center [1057, 676] width 16 height 16
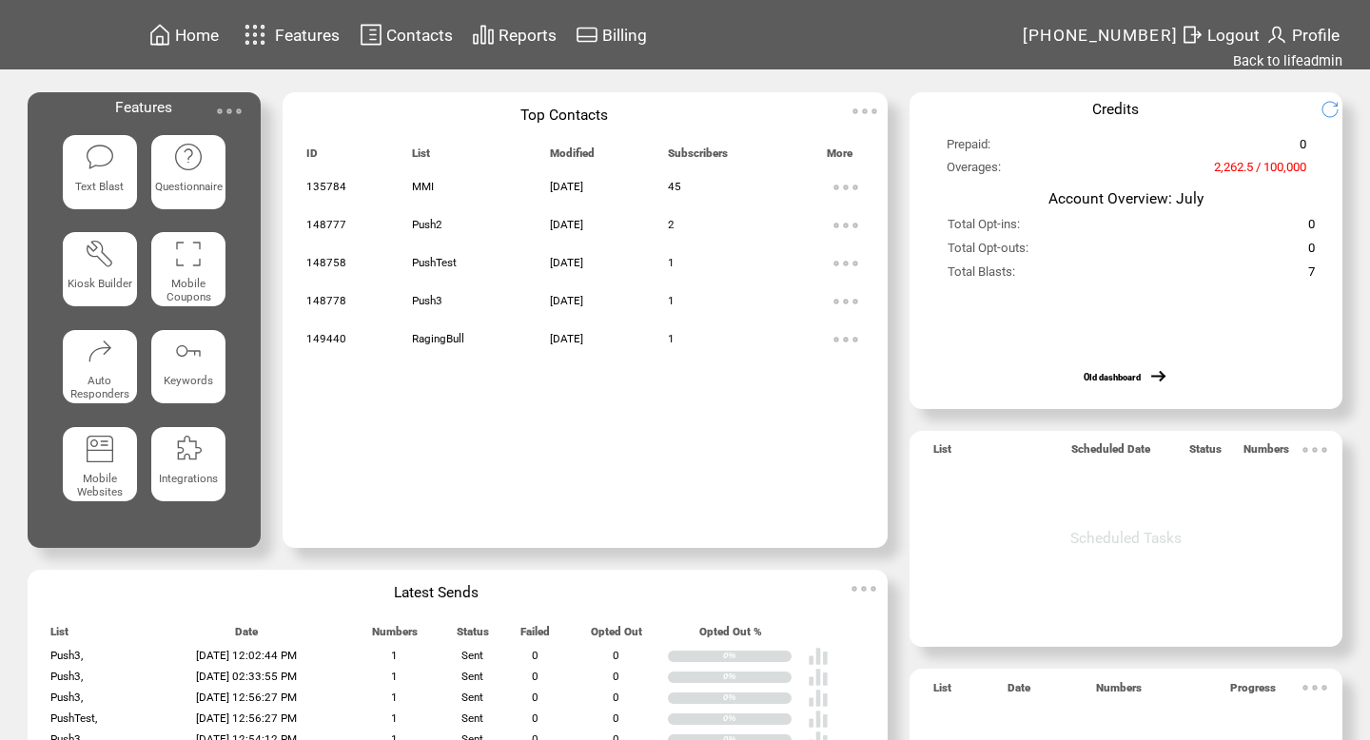
click at [415, 46] on td "Contacts" at bounding box center [419, 35] width 68 height 26
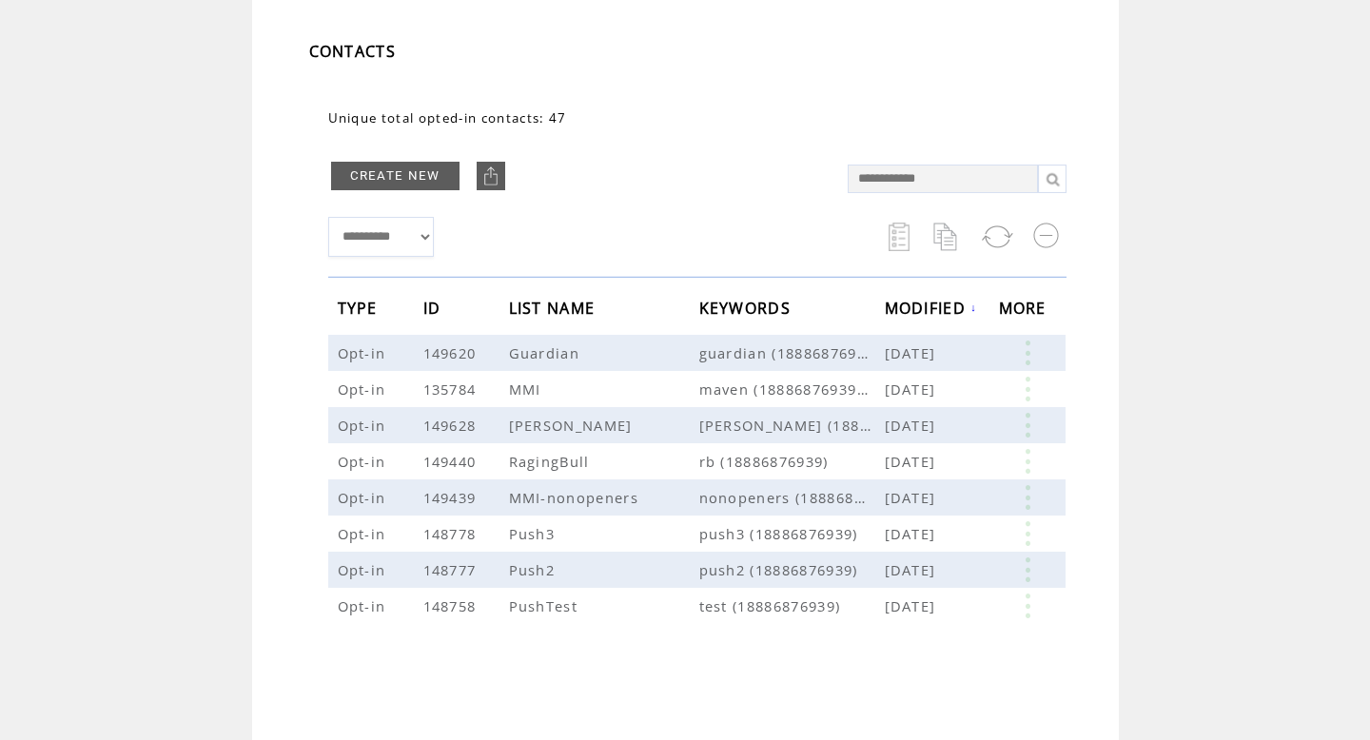
scroll to position [110, 0]
click at [1024, 383] on link at bounding box center [1027, 387] width 57 height 25
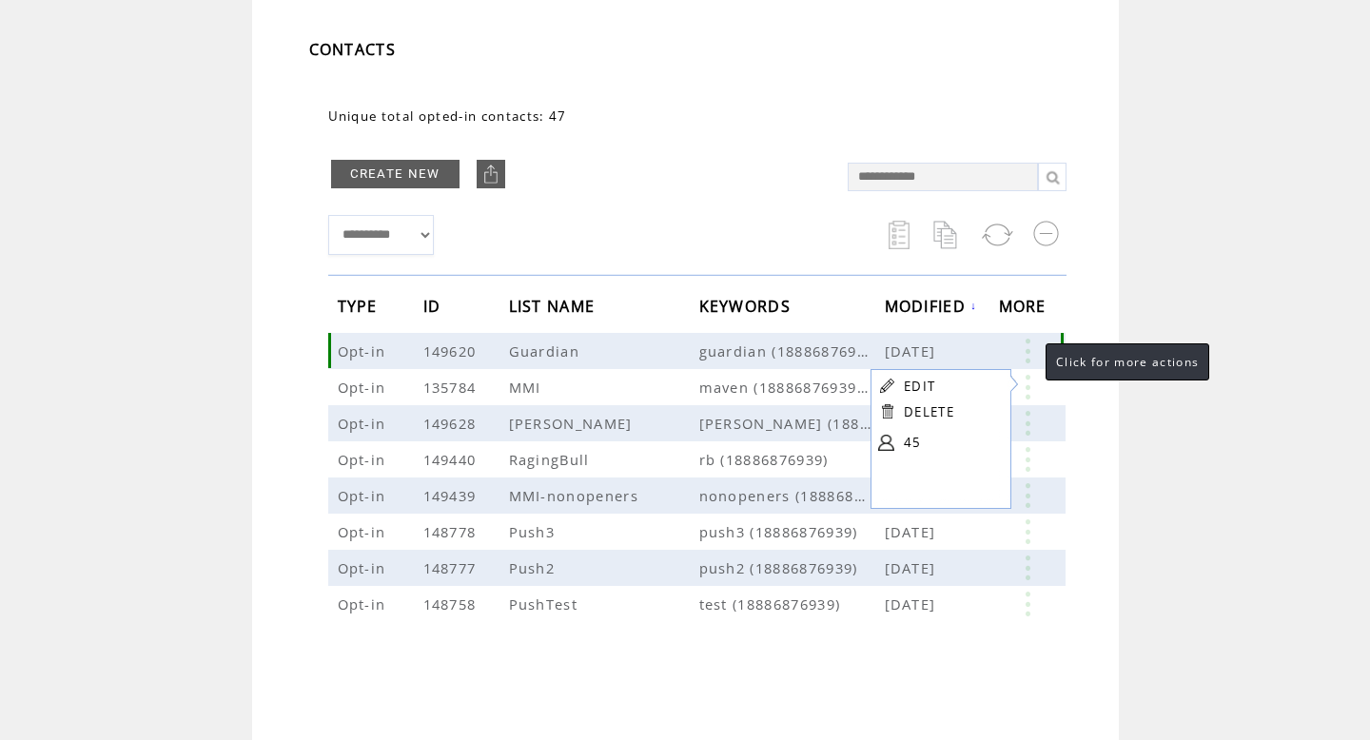
click at [1026, 343] on link at bounding box center [1027, 351] width 57 height 25
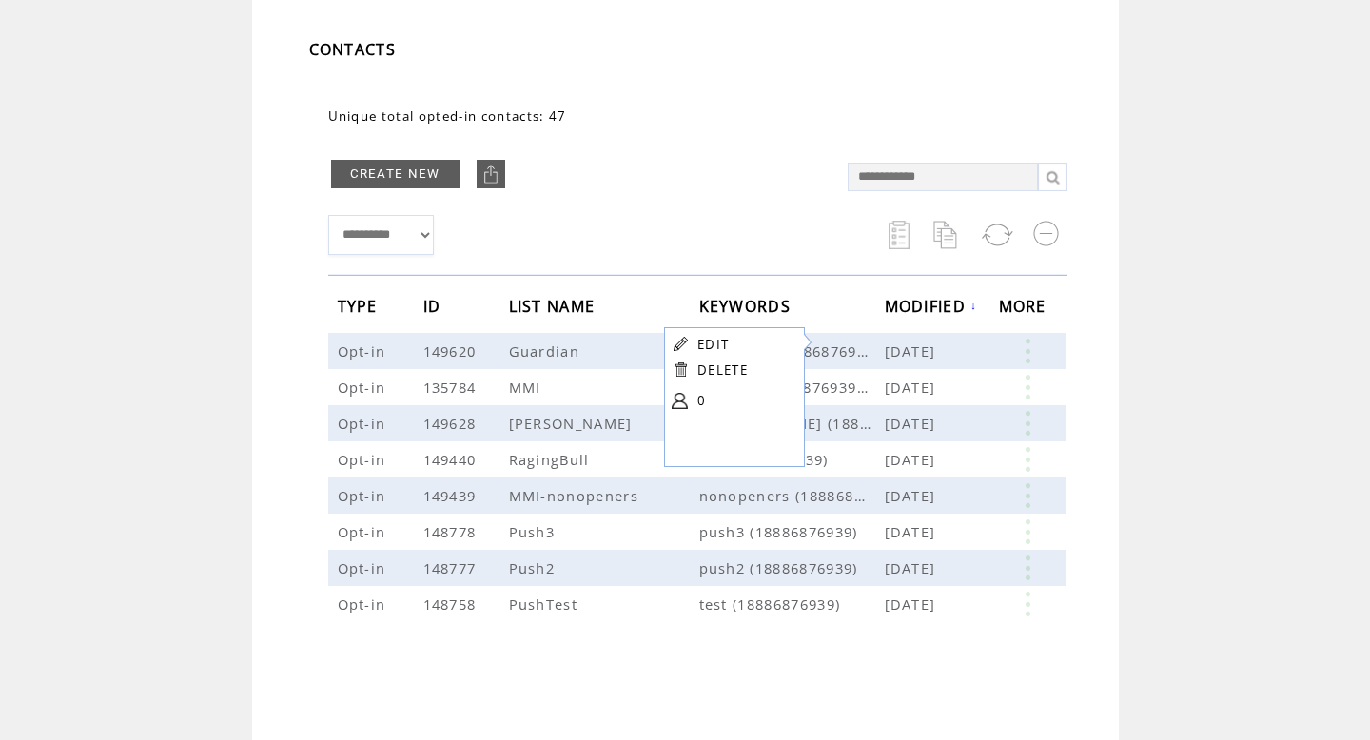
click at [1142, 402] on td "**********" at bounding box center [685, 387] width 1370 height 811
